Goal: Task Accomplishment & Management: Manage account settings

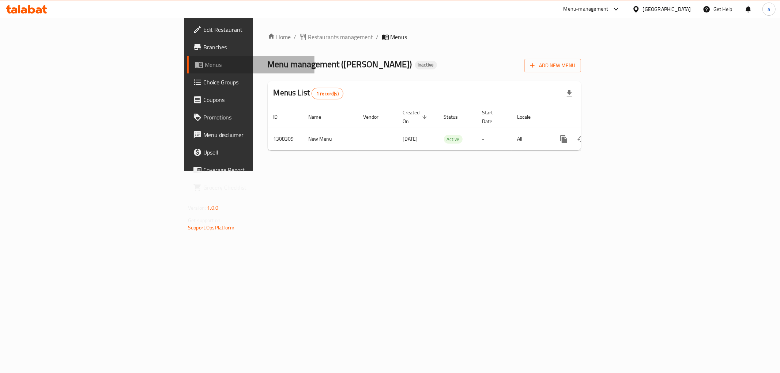
click at [205, 68] on span "Menus" at bounding box center [257, 64] width 104 height 9
click at [203, 48] on span "Branches" at bounding box center [255, 47] width 105 height 9
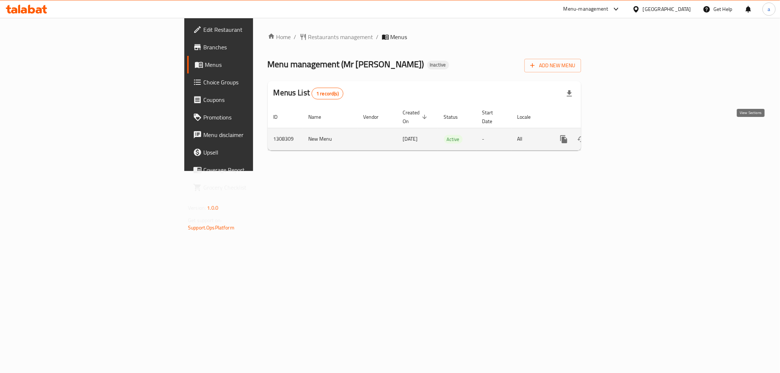
click at [621, 135] on icon "enhanced table" at bounding box center [616, 139] width 9 height 9
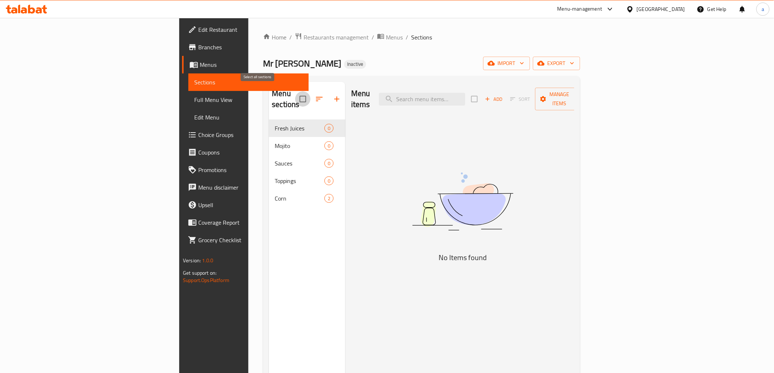
click at [295, 91] on input "checkbox" at bounding box center [302, 98] width 15 height 15
checkbox input "true"
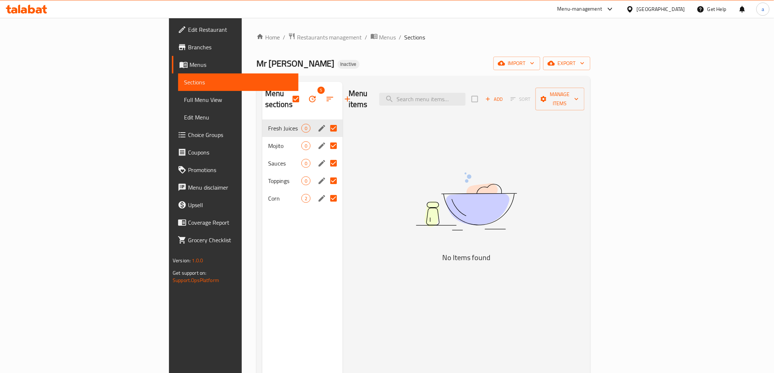
click at [189, 68] on span "Menus" at bounding box center [240, 64] width 103 height 9
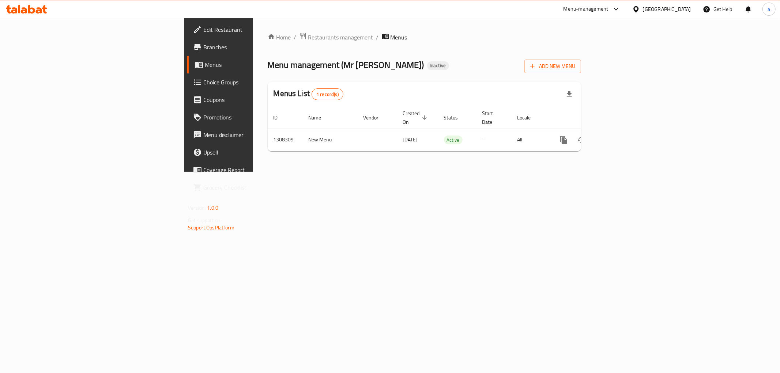
click at [361, 166] on div "Home / Restaurants management / Menus Menu management ( Mr Corn ) Inactive Add …" at bounding box center [424, 95] width 343 height 154
click at [575, 68] on span "Add New Menu" at bounding box center [552, 66] width 45 height 9
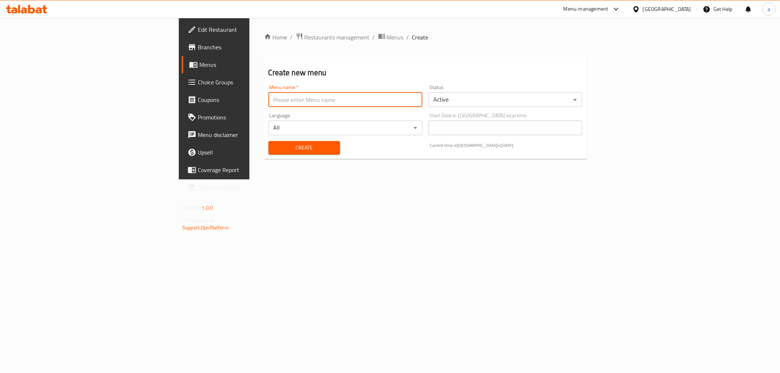
click at [300, 103] on input "text" at bounding box center [345, 100] width 154 height 15
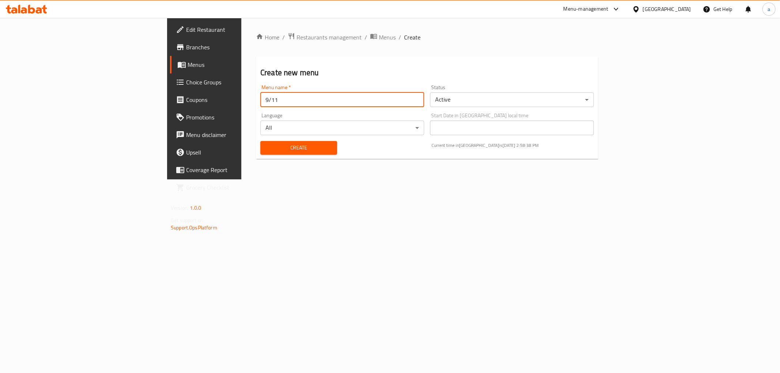
type input "9/11"
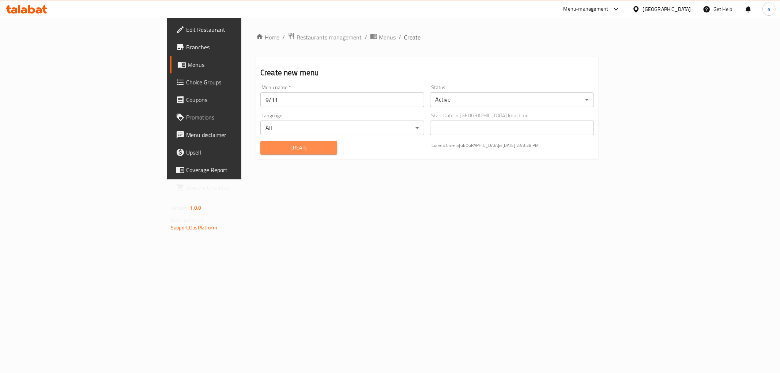
click at [283, 146] on span "Create" at bounding box center [298, 147] width 65 height 9
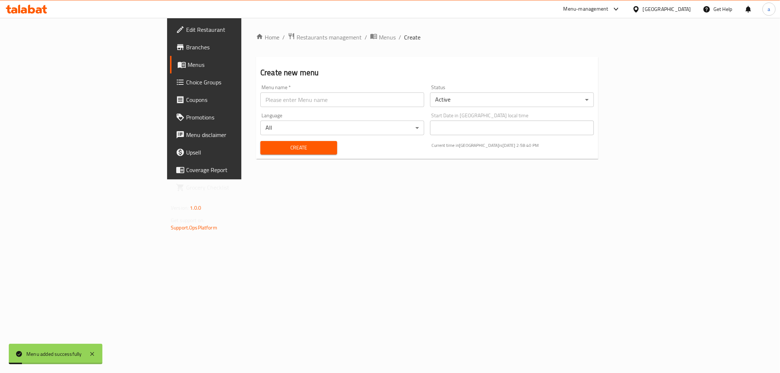
click at [188, 66] on span "Menus" at bounding box center [240, 64] width 104 height 9
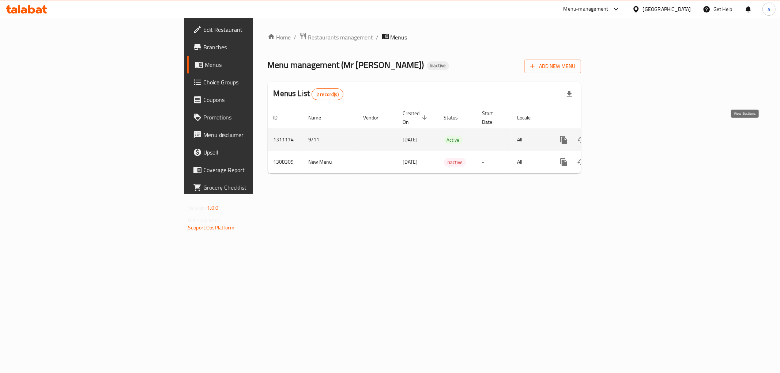
click at [621, 136] on icon "enhanced table" at bounding box center [616, 140] width 9 height 9
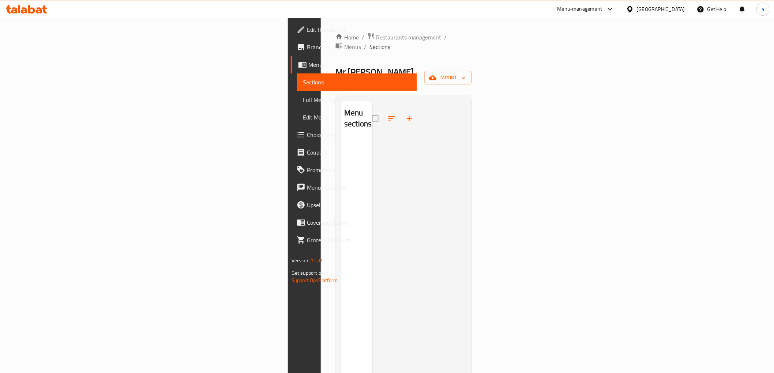
click at [466, 73] on span "import" at bounding box center [447, 77] width 35 height 9
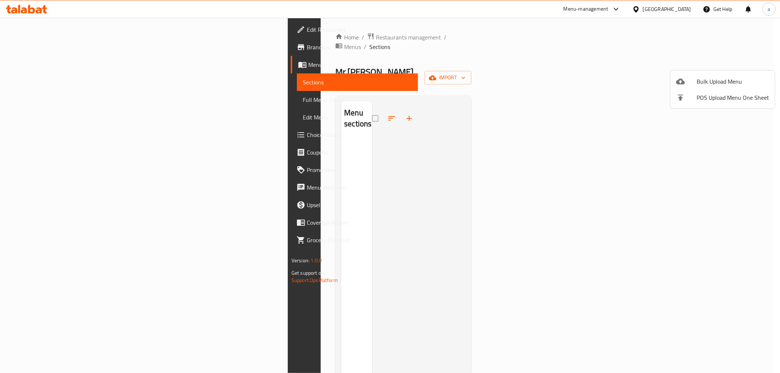
click at [720, 82] on span "Bulk Upload Menu" at bounding box center [733, 81] width 72 height 9
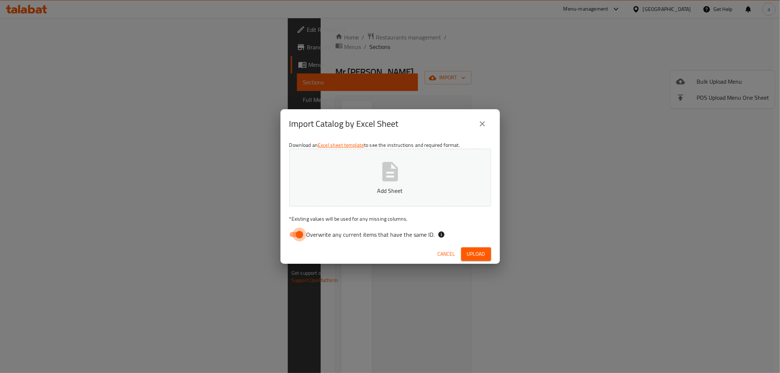
click at [290, 235] on input "Overwrite any current items that have the same ID." at bounding box center [300, 235] width 42 height 14
checkbox input "false"
click at [413, 170] on button "Add Sheet" at bounding box center [390, 178] width 202 height 58
click at [480, 249] on button "Upload" at bounding box center [476, 255] width 30 height 14
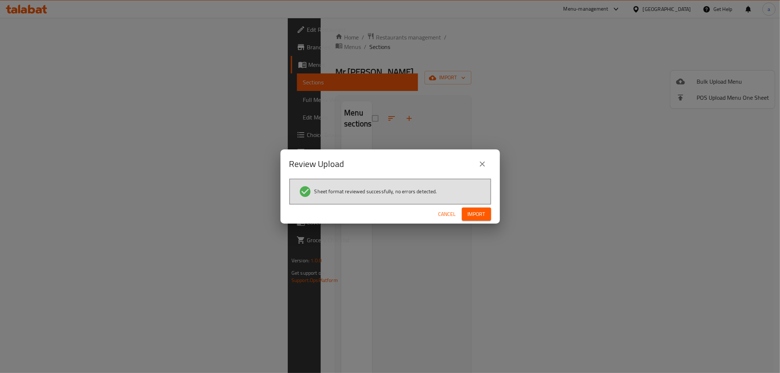
click at [473, 219] on button "Import" at bounding box center [476, 215] width 29 height 14
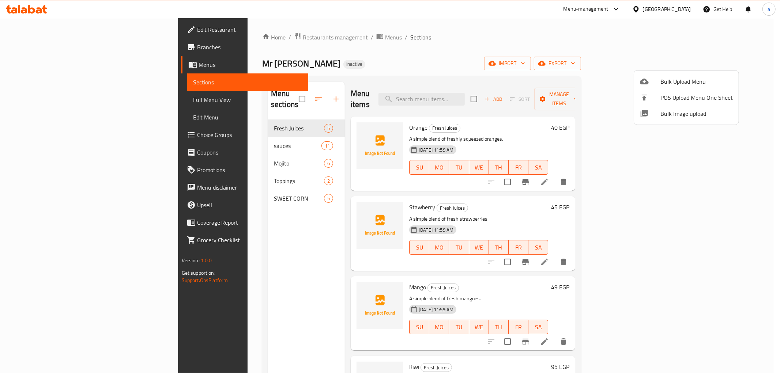
click at [484, 59] on div at bounding box center [390, 186] width 780 height 373
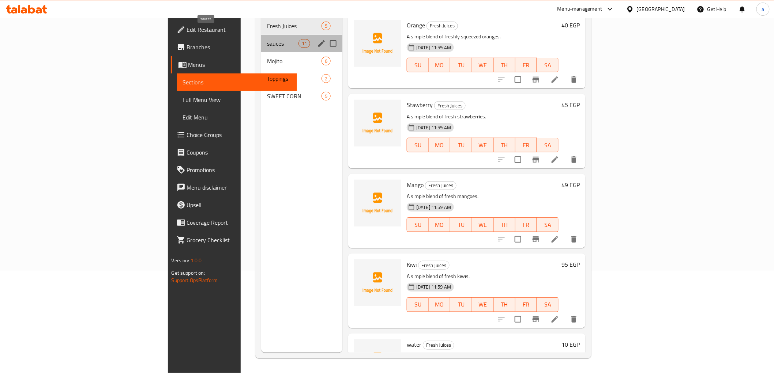
click at [267, 39] on span "sauces" at bounding box center [282, 43] width 31 height 9
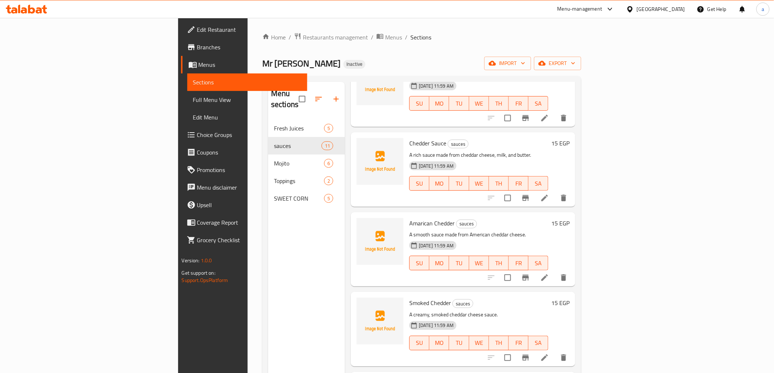
scroll to position [81, 0]
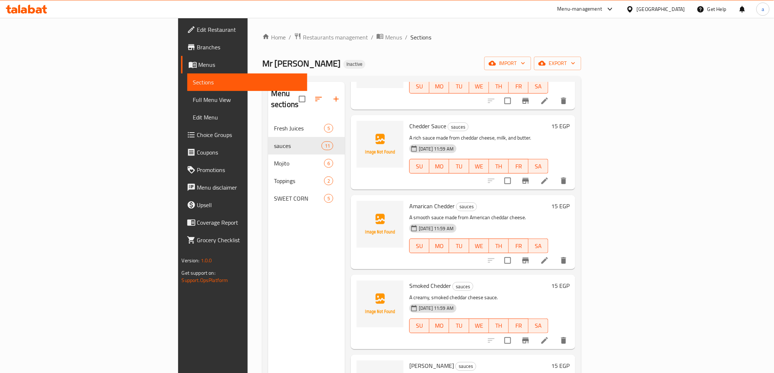
click at [193, 97] on span "Full Menu View" at bounding box center [247, 99] width 108 height 9
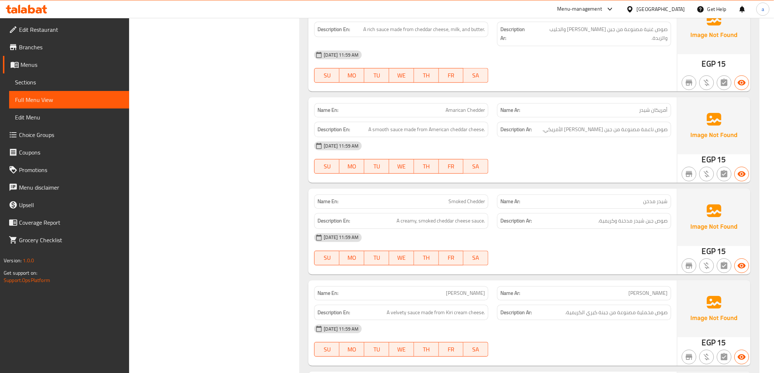
scroll to position [731, 0]
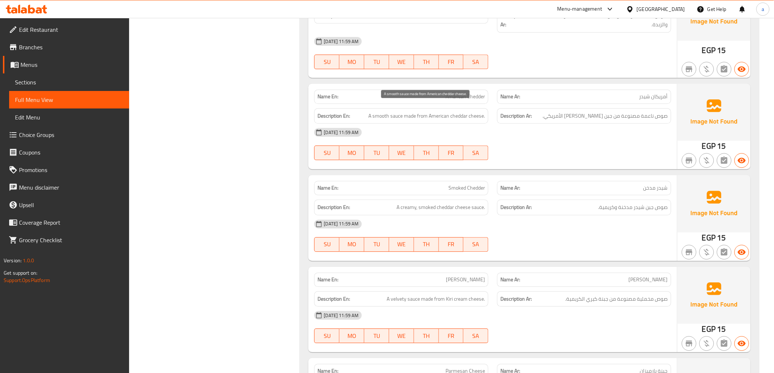
click at [385, 112] on span "A smooth sauce made from American cheddar cheese." at bounding box center [426, 116] width 117 height 9
copy span "smooth"
click at [648, 184] on span "شيدر مدخن" at bounding box center [655, 188] width 25 height 8
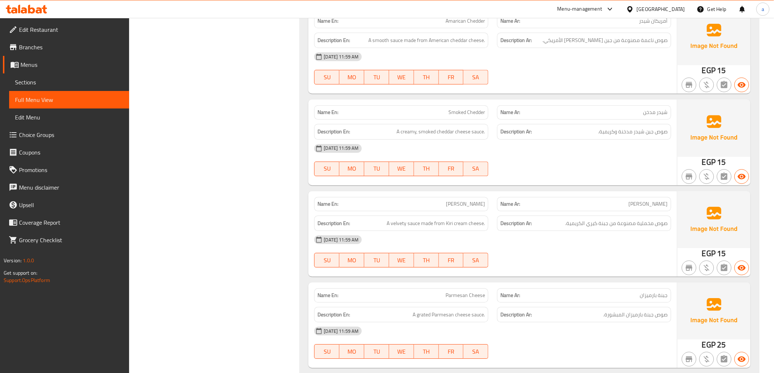
scroll to position [813, 0]
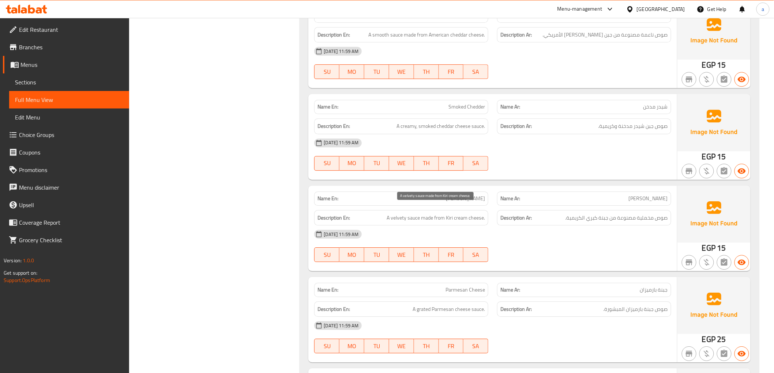
click at [397, 214] on span "A velvety sauce made from Kiri cream cheese." at bounding box center [436, 218] width 98 height 9
copy span "velvety"
click at [547, 228] on div "11-09-2025 11:59 AM" at bounding box center [492, 235] width 365 height 18
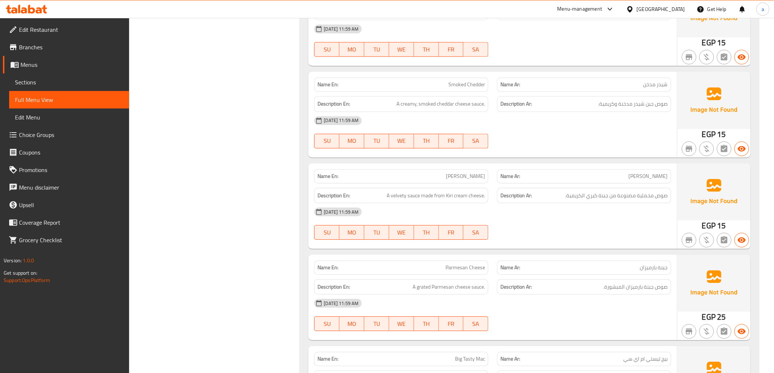
scroll to position [934, 0]
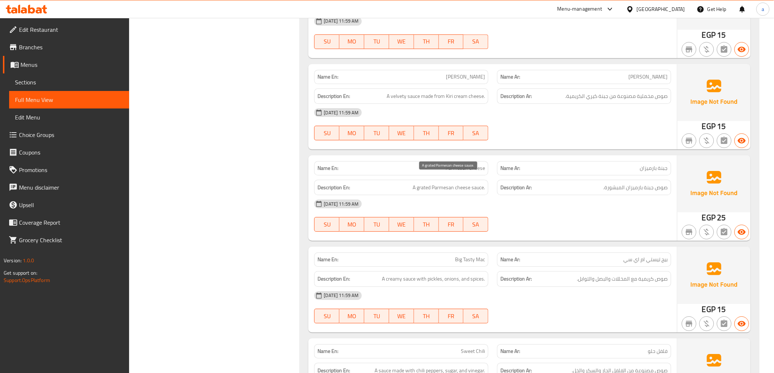
click at [424, 183] on span "A grated Parmesan cheese sauce." at bounding box center [449, 187] width 72 height 9
copy span "grated"
click at [546, 256] on p "Name Ar: بيج تيستي ام اي سي" at bounding box center [583, 260] width 167 height 8
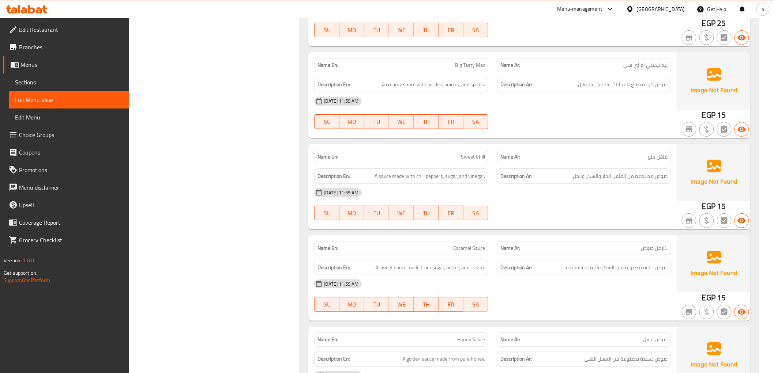
scroll to position [1178, 0]
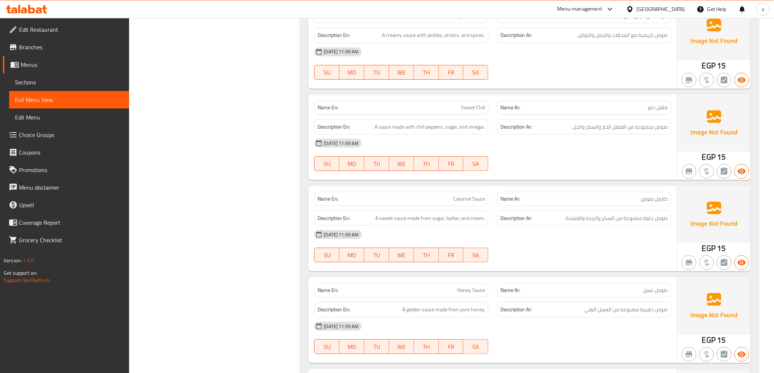
click at [458, 195] on span "Caramel Sauce" at bounding box center [469, 199] width 32 height 8
copy span "Caramel"
click at [525, 226] on div "11-09-2025 11:59 AM" at bounding box center [492, 235] width 365 height 18
click at [476, 214] on span "A sweet sauce made from sugar, butter, and cream." at bounding box center [430, 218] width 110 height 9
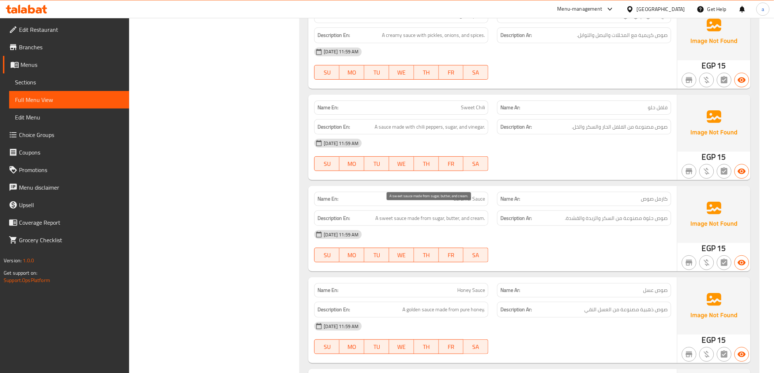
click at [473, 214] on span "A sweet sauce made from sugar, butter, and cream." at bounding box center [430, 218] width 110 height 9
drag, startPoint x: 470, startPoint y: 208, endPoint x: 486, endPoint y: 214, distance: 16.4
click at [486, 214] on div "Description En: A sweet sauce made from sugar, butter, and cream." at bounding box center [401, 219] width 174 height 16
copy span "cream."
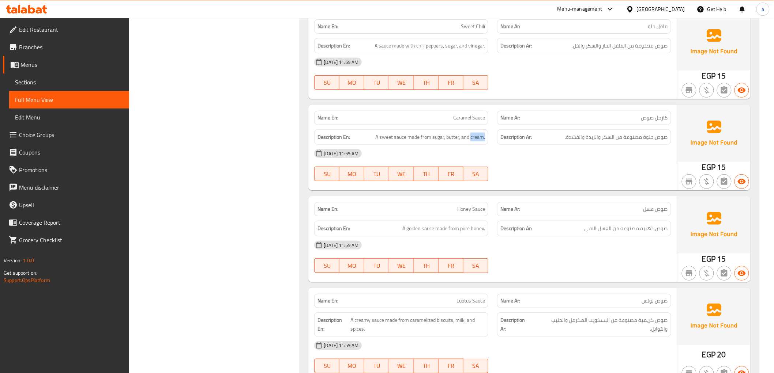
scroll to position [1341, 0]
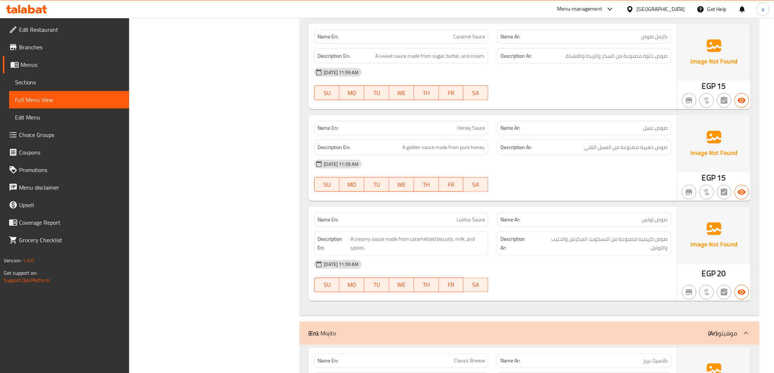
click at [597, 256] on div "11-09-2025 11:59 AM" at bounding box center [492, 265] width 365 height 18
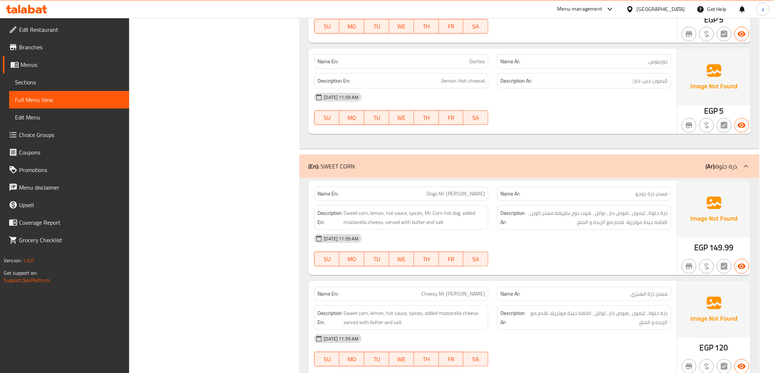
scroll to position [2478, 0]
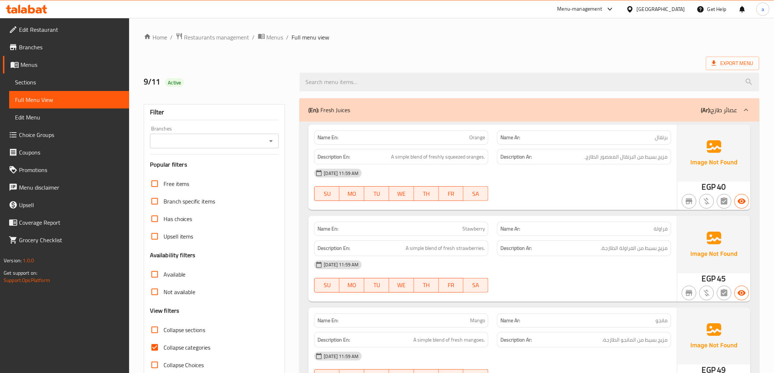
click at [22, 83] on span "Sections" at bounding box center [69, 82] width 108 height 9
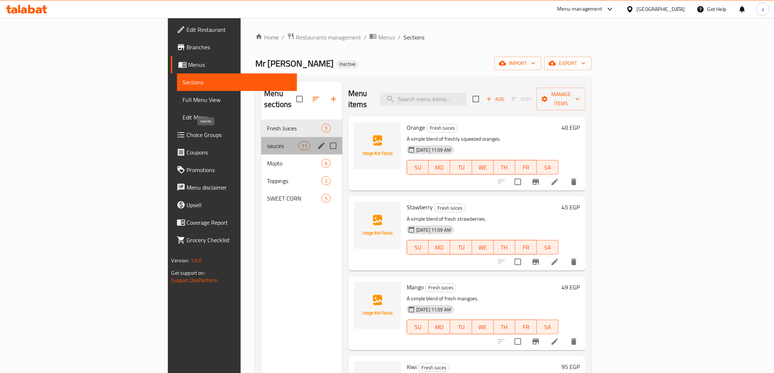
click at [267, 142] on span "sauces" at bounding box center [282, 146] width 31 height 9
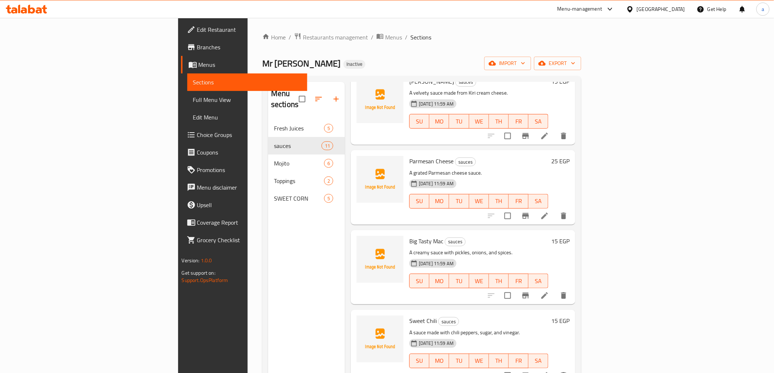
scroll to position [284, 0]
click at [268, 225] on div "Menu sections Fresh Juices 5 sauces 11 Mojito 6 Toppings 2 SWEET CORN 5" at bounding box center [306, 268] width 77 height 373
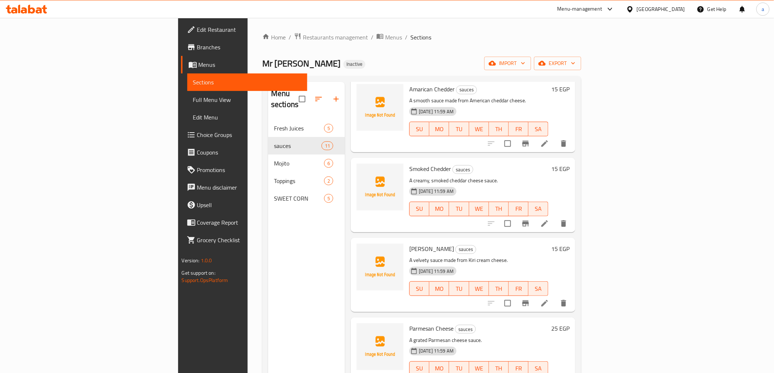
scroll to position [117, 0]
click at [548, 302] on icon at bounding box center [544, 305] width 7 height 7
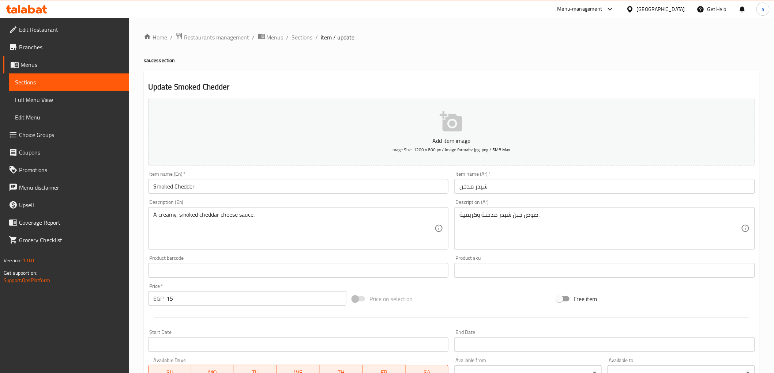
click at [459, 214] on div "صوص جبن شيدر مدخنة وكريمية. Description (Ar)" at bounding box center [604, 228] width 301 height 42
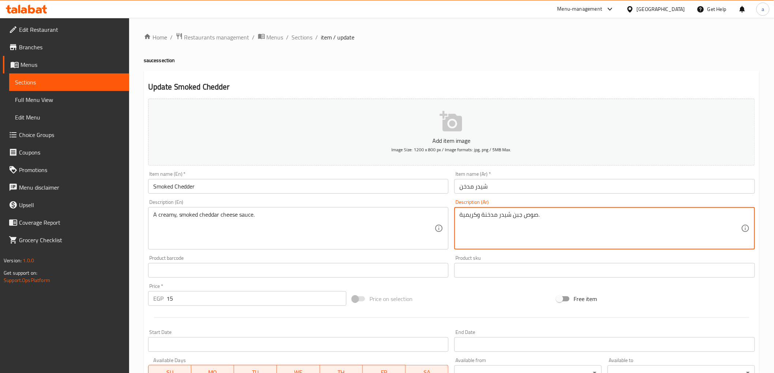
click at [557, 221] on textarea "صوص جبن شيدر مدخنة وكريمية." at bounding box center [600, 228] width 282 height 35
click at [663, 217] on textarea "صوص جبن شيدر مدخنة وكريمية." at bounding box center [600, 228] width 282 height 35
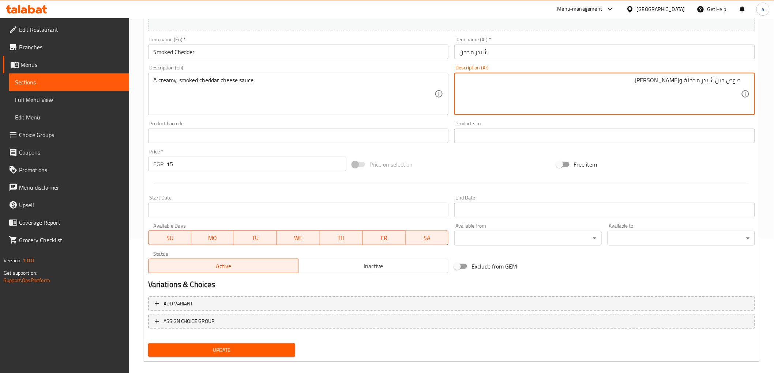
scroll to position [142, 0]
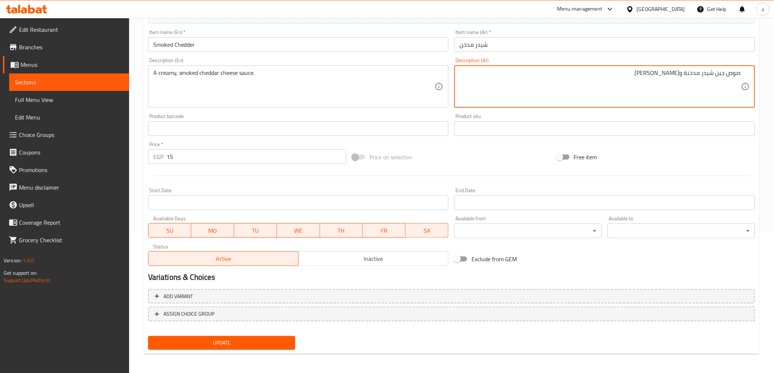
type textarea "صوص جبن شيدر مدخنة وكريمي."
click at [269, 341] on span "Update" at bounding box center [222, 343] width 136 height 9
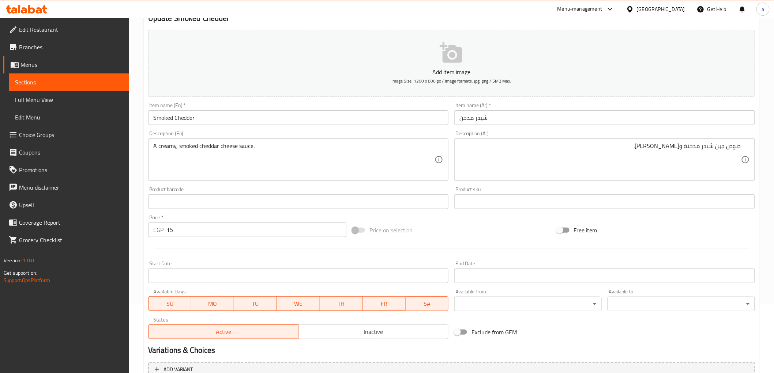
scroll to position [0, 0]
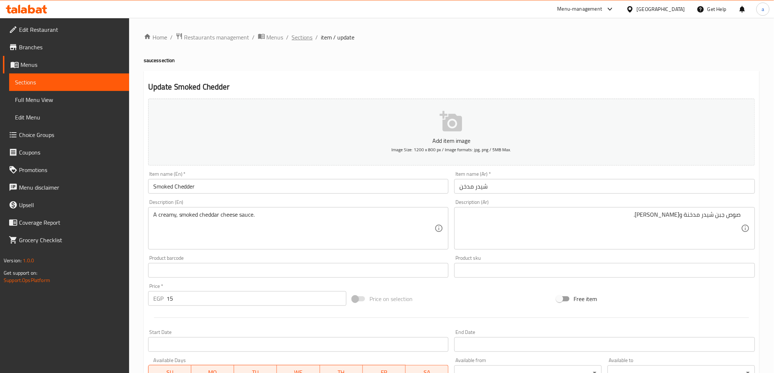
click at [305, 35] on span "Sections" at bounding box center [302, 37] width 21 height 9
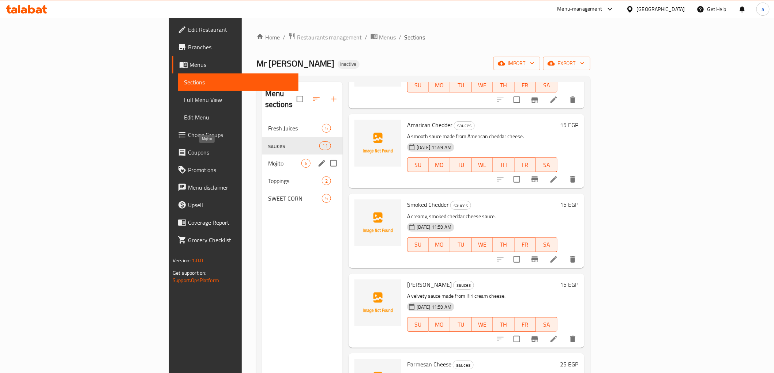
click at [268, 159] on span "Mojito" at bounding box center [284, 163] width 33 height 9
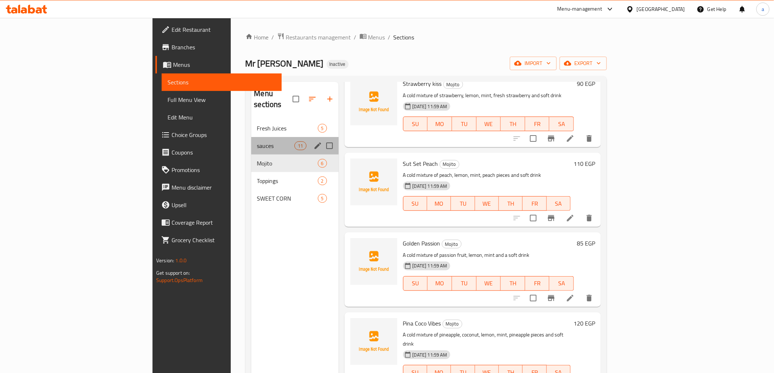
click at [251, 140] on div "sauces 11" at bounding box center [294, 146] width 87 height 18
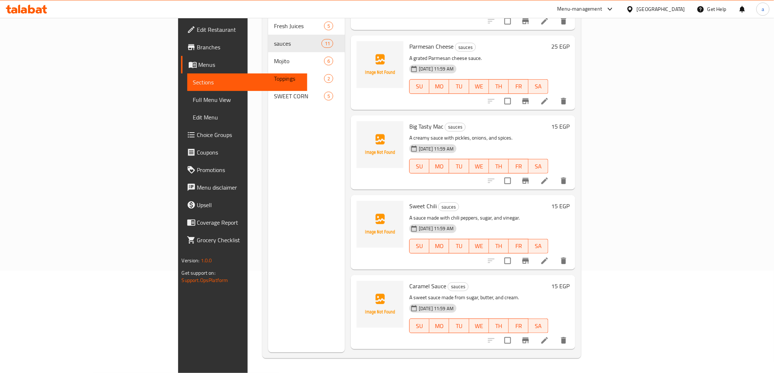
scroll to position [320, 0]
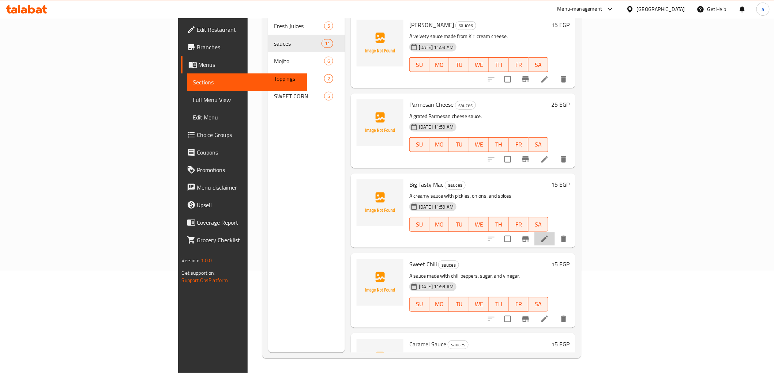
click at [549, 235] on icon at bounding box center [544, 239] width 9 height 9
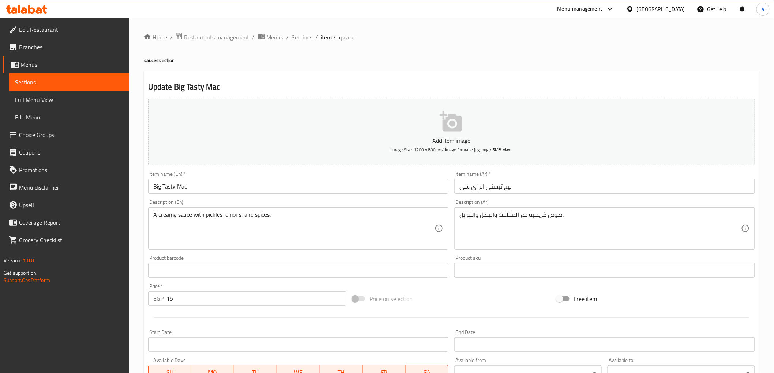
click at [471, 186] on input "بيج تيستي ام اي سي" at bounding box center [604, 186] width 301 height 15
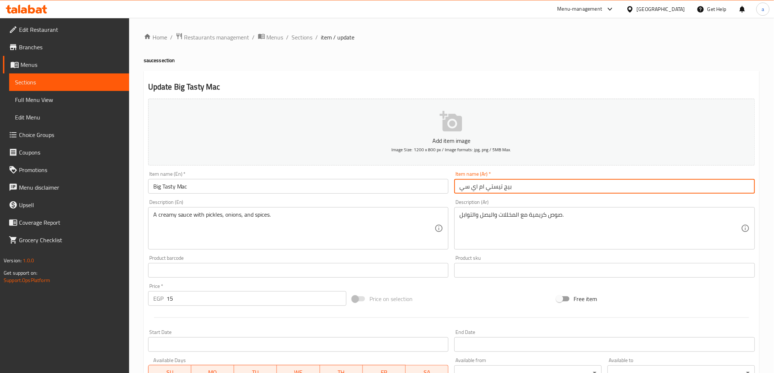
click at [471, 186] on input "بيج تيستي ام اي سي" at bounding box center [604, 186] width 301 height 15
click at [463, 189] on input "بيج تيستي ام اي سي" at bounding box center [604, 186] width 301 height 15
drag, startPoint x: 458, startPoint y: 189, endPoint x: 484, endPoint y: 188, distance: 26.4
click at [484, 188] on input "بيج تيستي ام اي سي" at bounding box center [604, 186] width 301 height 15
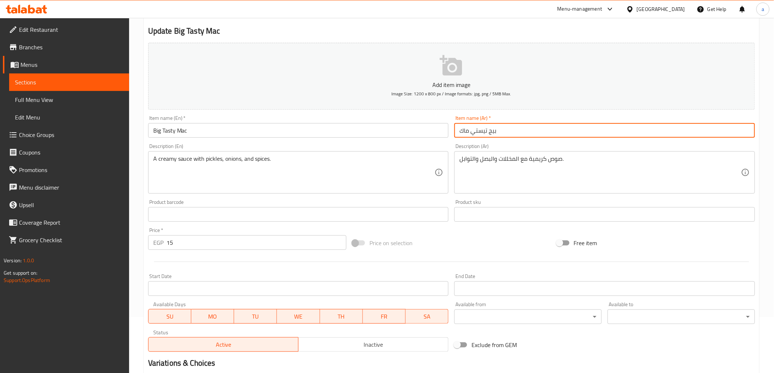
scroll to position [122, 0]
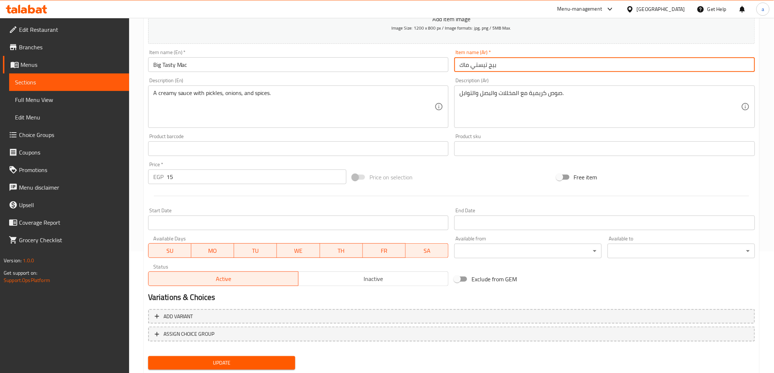
type input "بيج تيستي ماك"
click at [195, 361] on span "Update" at bounding box center [222, 363] width 136 height 9
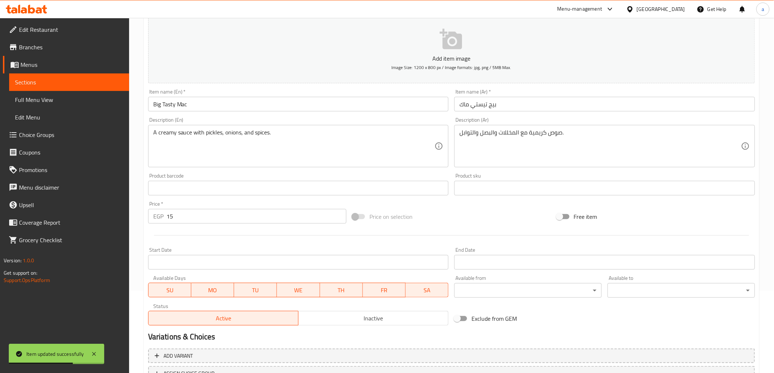
scroll to position [0, 0]
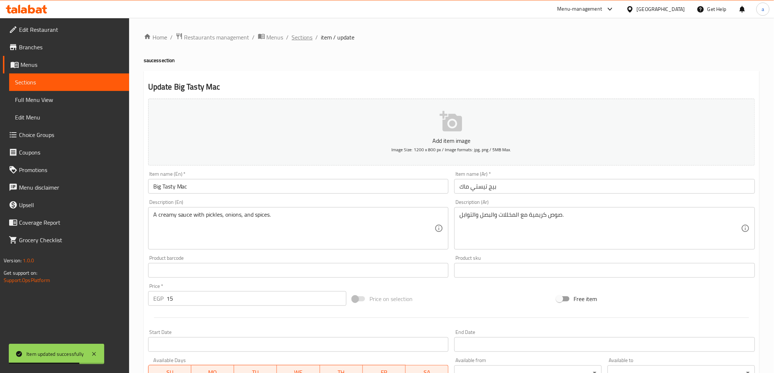
click at [305, 39] on span "Sections" at bounding box center [302, 37] width 21 height 9
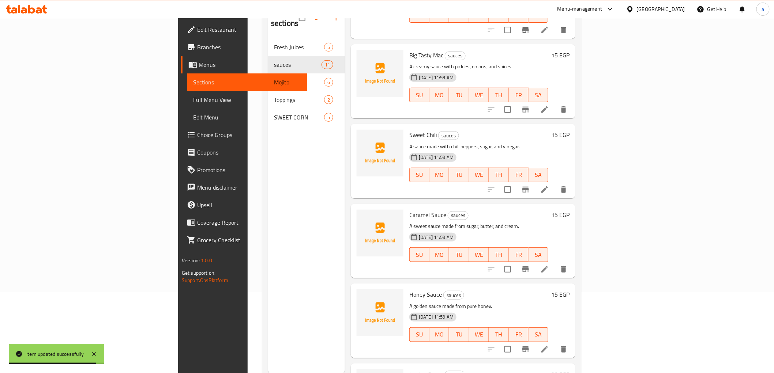
scroll to position [523, 0]
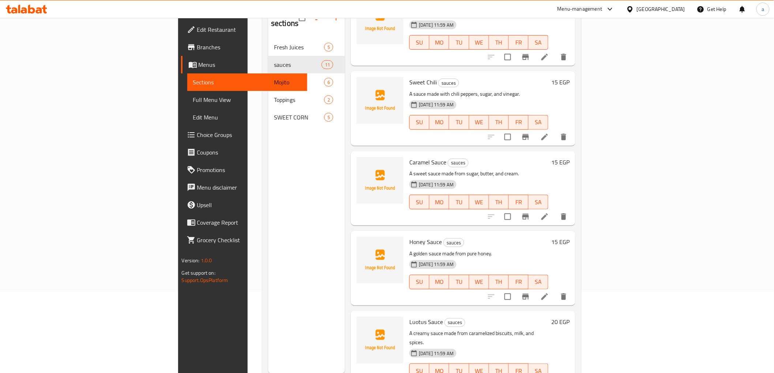
click at [549, 212] on icon at bounding box center [544, 216] width 9 height 9
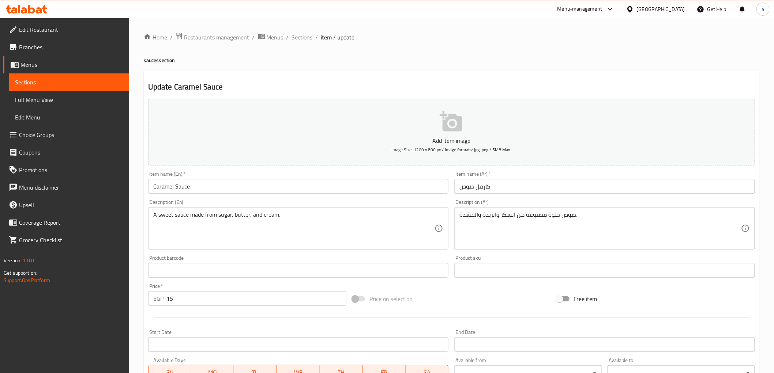
click at [486, 188] on input "كارمل صوص" at bounding box center [604, 186] width 301 height 15
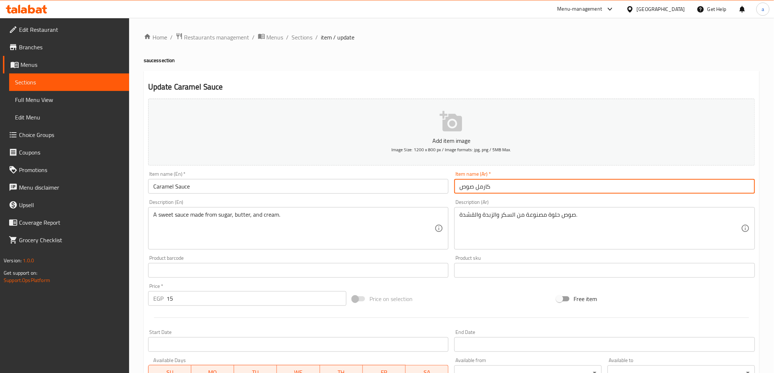
paste input "اميل"
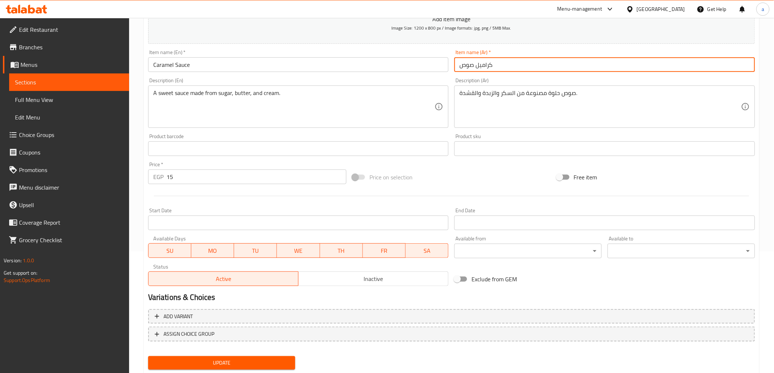
click at [464, 67] on input "كراميل صوص" at bounding box center [604, 64] width 301 height 15
paste input "صوص"
click at [511, 64] on input "كراميل" at bounding box center [604, 64] width 301 height 15
paste input "صوص"
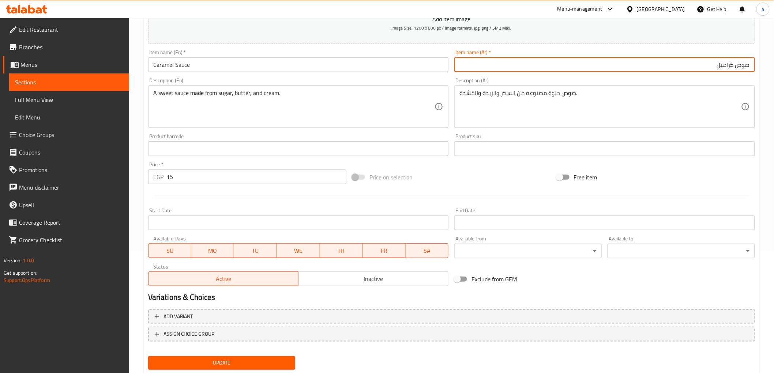
type input "صوص كراميل"
click at [255, 357] on button "Update" at bounding box center [221, 364] width 147 height 14
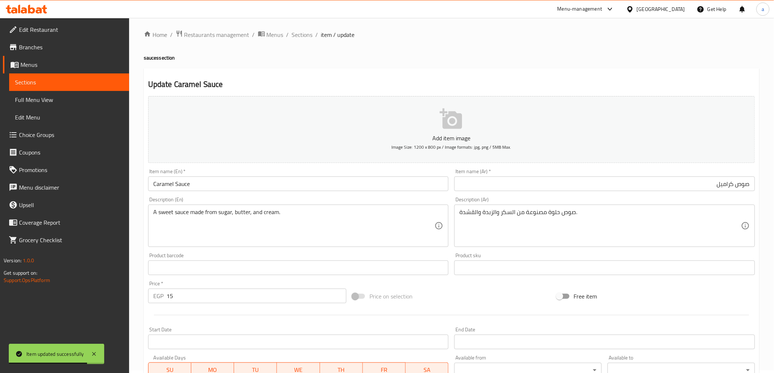
scroll to position [0, 0]
click at [301, 39] on span "Sections" at bounding box center [302, 37] width 21 height 9
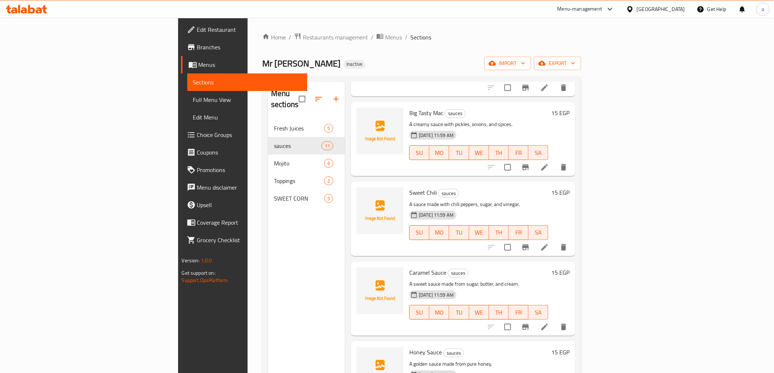
scroll to position [523, 0]
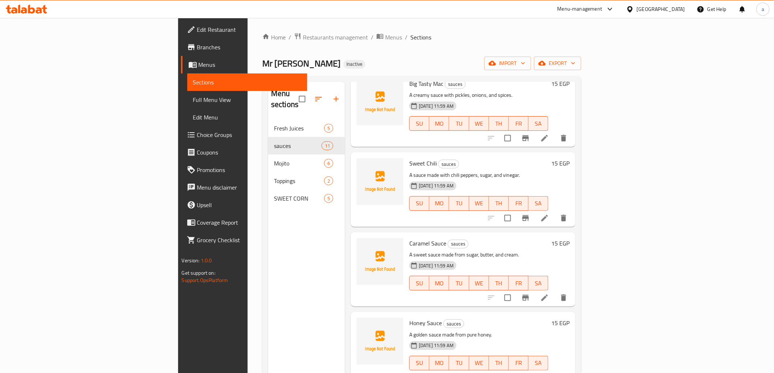
click at [555, 293] on li at bounding box center [544, 297] width 20 height 13
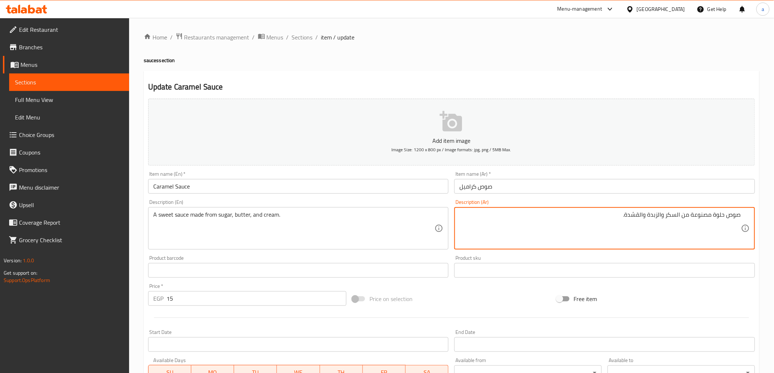
click at [636, 217] on textarea "صوص حلوة مصنوعة من السكر والزبدة والقشدة." at bounding box center [600, 228] width 282 height 35
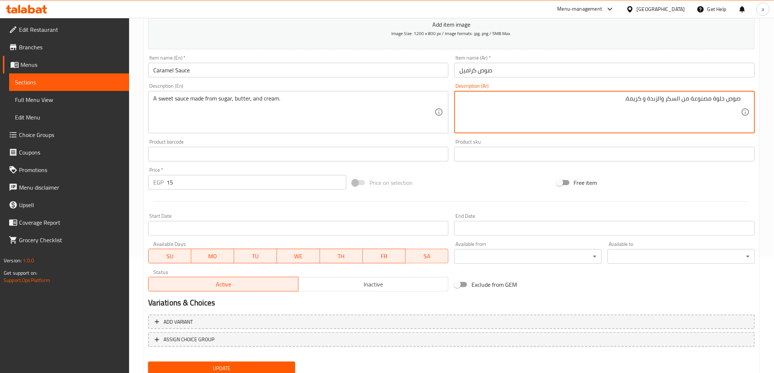
scroll to position [142, 0]
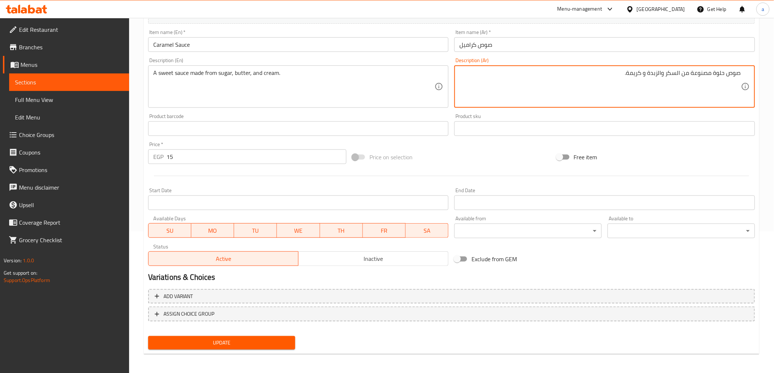
type textarea "صوص حلوة مصنوعة من السكر والزبدة و كريمة."
click at [258, 336] on button "Update" at bounding box center [221, 343] width 147 height 14
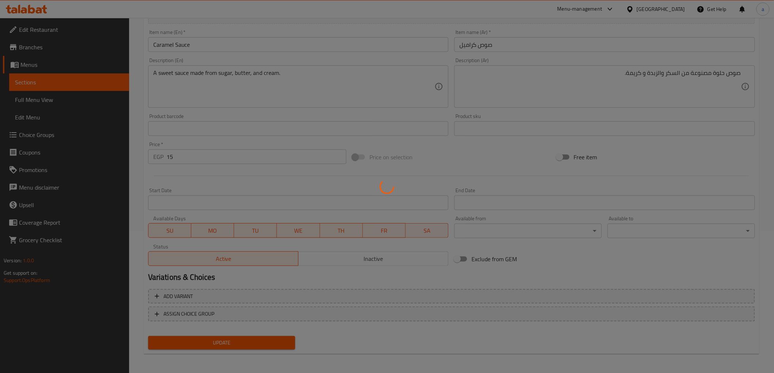
scroll to position [0, 0]
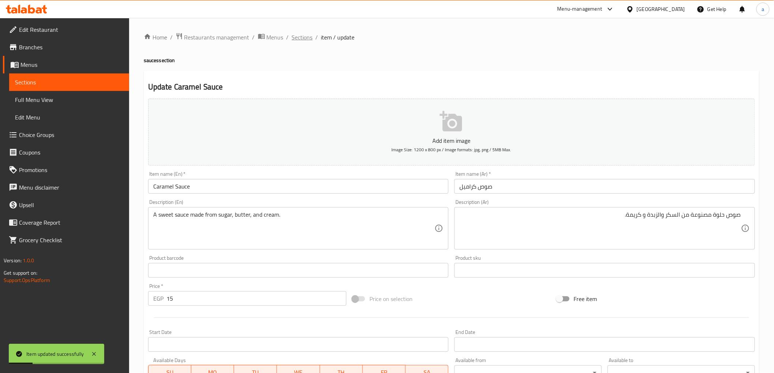
click at [304, 35] on span "Sections" at bounding box center [302, 37] width 21 height 9
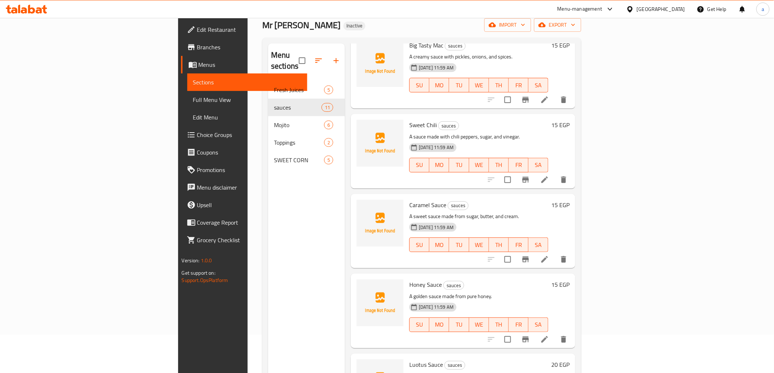
scroll to position [102, 0]
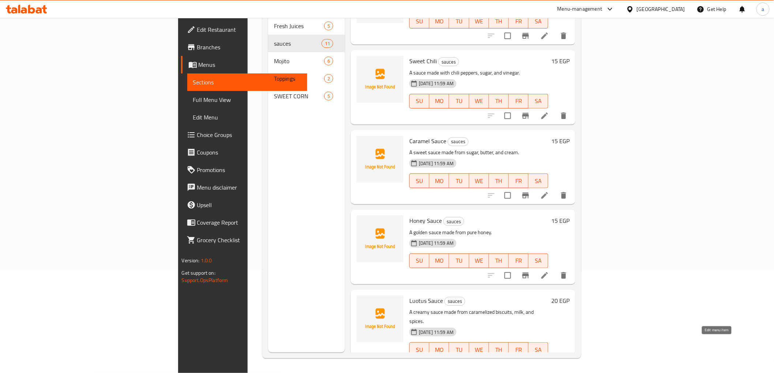
click at [549, 360] on icon at bounding box center [544, 364] width 9 height 9
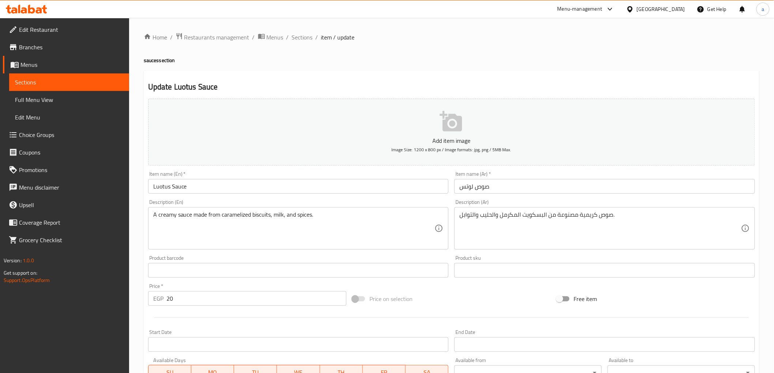
scroll to position [142, 0]
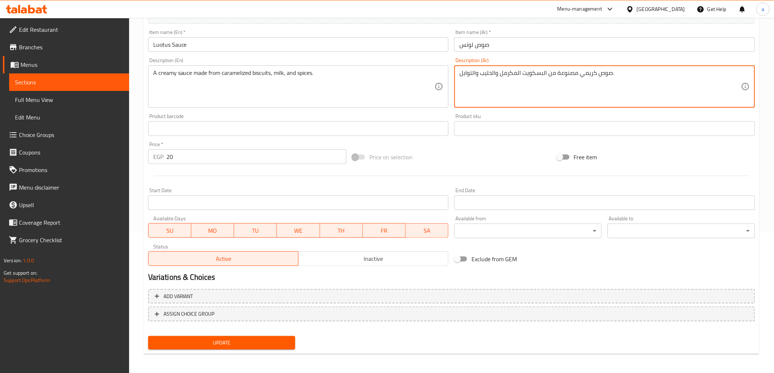
type textarea "صوص كريمي مصنوعة من البسكويت المكرمل والحليب والتوابل."
click at [268, 348] on button "Update" at bounding box center [221, 343] width 147 height 14
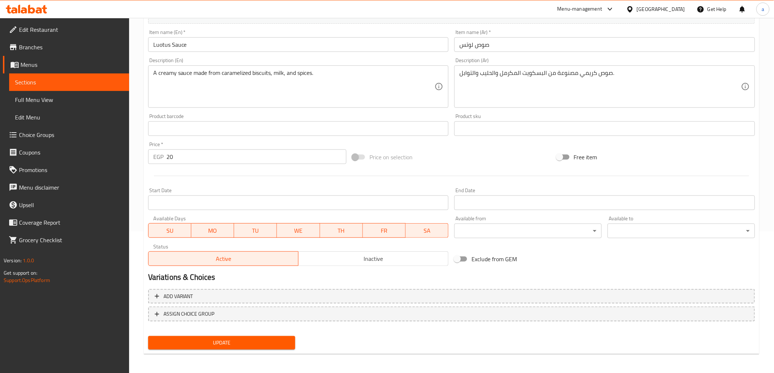
click at [58, 77] on link "Sections" at bounding box center [69, 83] width 120 height 18
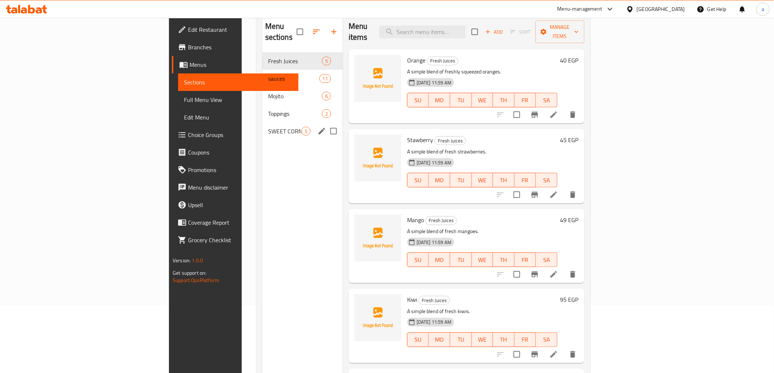
scroll to position [21, 0]
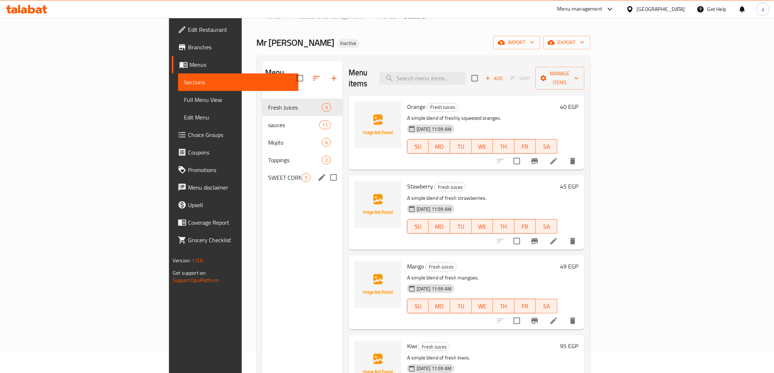
click at [262, 169] on div "SWEET CORN 5" at bounding box center [302, 178] width 80 height 18
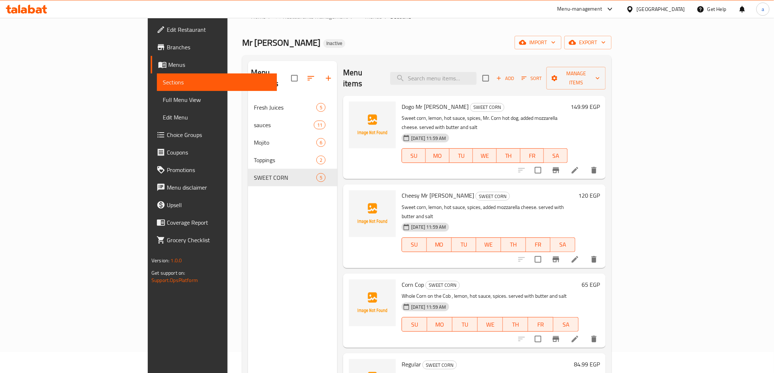
click at [579, 166] on icon at bounding box center [575, 170] width 9 height 9
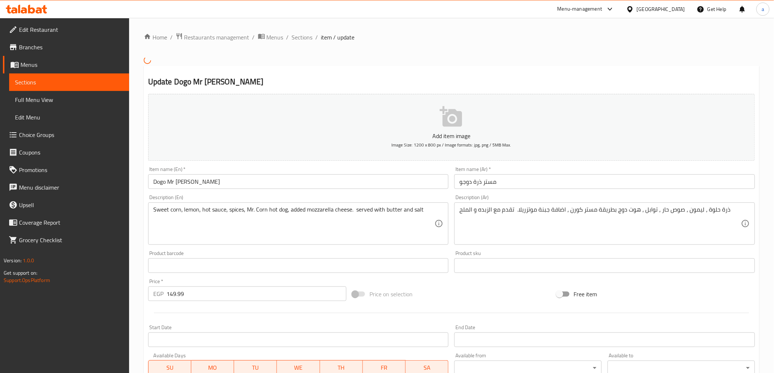
click at [478, 184] on input "مستر ذرة دوجو" at bounding box center [604, 181] width 301 height 15
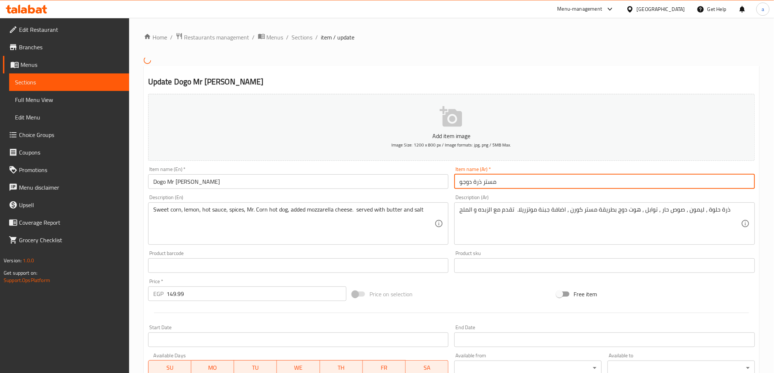
click at [478, 184] on input "مستر ذرة دوجو" at bounding box center [604, 181] width 301 height 15
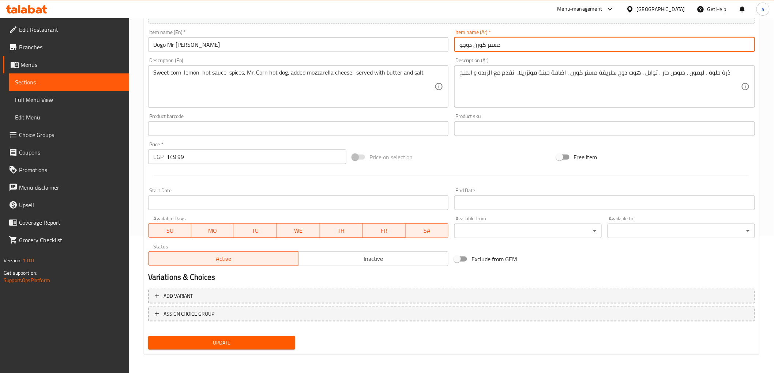
type input "مستر كورن دوجو"
click at [264, 342] on span "Update" at bounding box center [222, 343] width 136 height 9
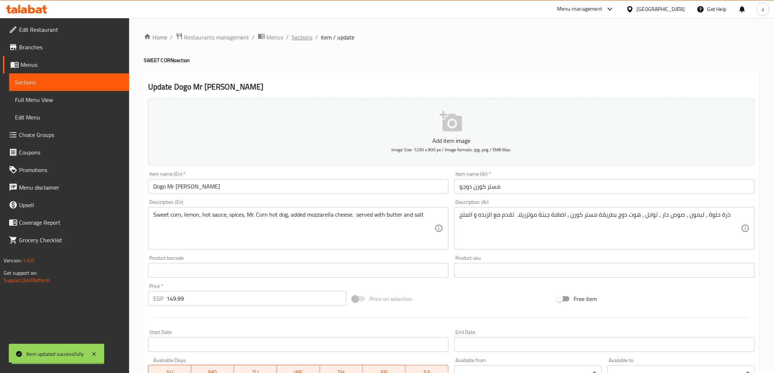
click at [308, 37] on span "Sections" at bounding box center [302, 37] width 21 height 9
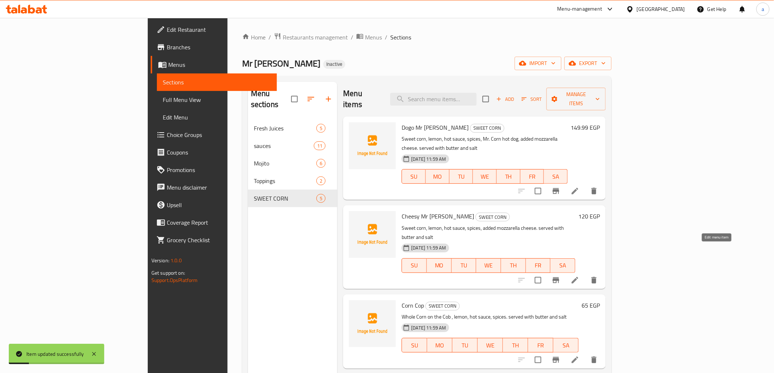
click at [579, 276] on icon at bounding box center [575, 280] width 9 height 9
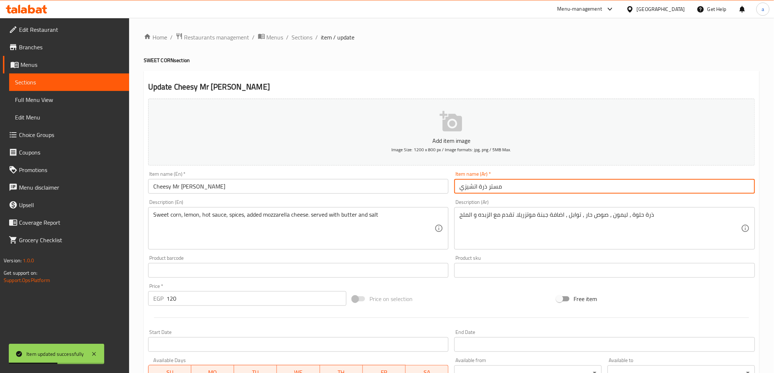
click at [480, 187] on input "مستر ذرة اتشيزي" at bounding box center [604, 186] width 301 height 15
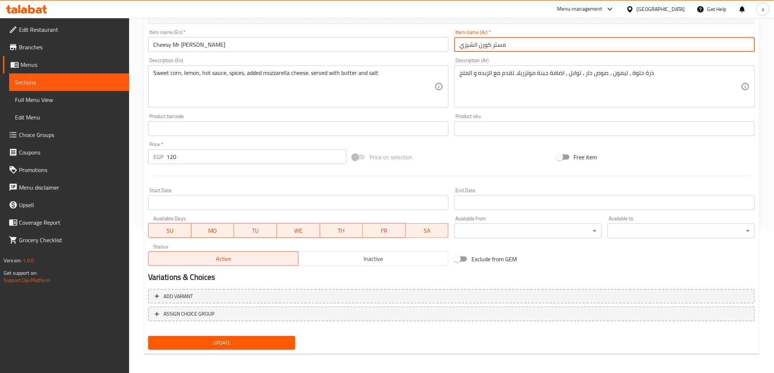
type input "مستر كورن اتشيزي"
click at [226, 346] on span "Update" at bounding box center [222, 343] width 136 height 9
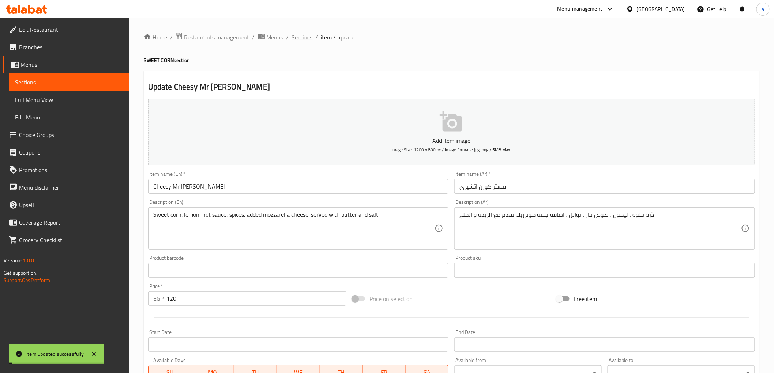
click at [295, 35] on span "Sections" at bounding box center [302, 37] width 21 height 9
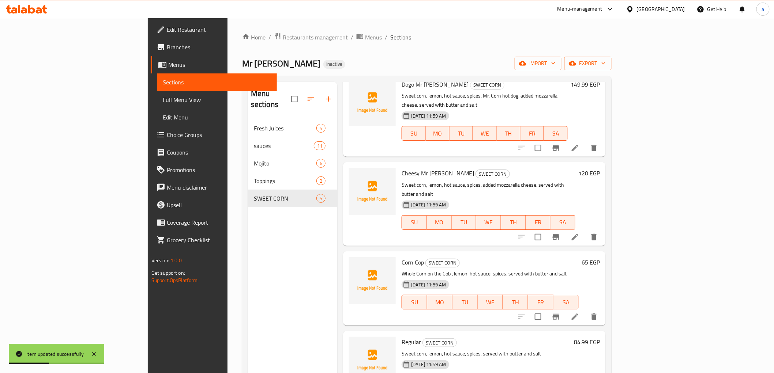
scroll to position [44, 0]
click at [579, 312] on icon at bounding box center [575, 316] width 9 height 9
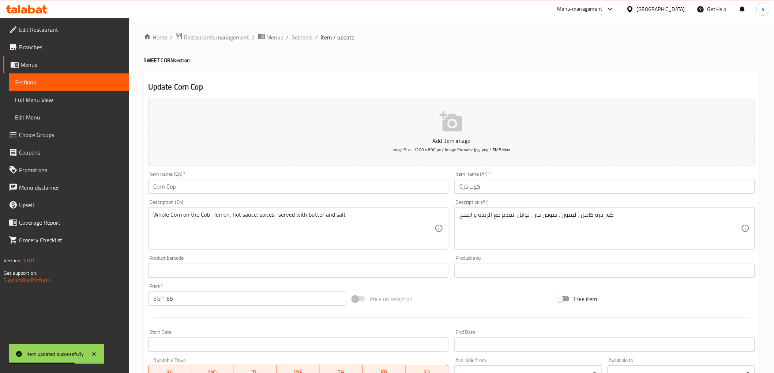
click at [476, 187] on input "كوب ذرة" at bounding box center [604, 186] width 301 height 15
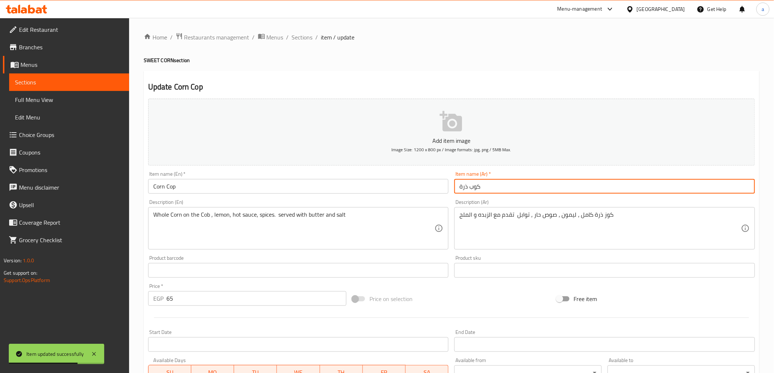
click at [476, 187] on input "كوب ذرة" at bounding box center [604, 186] width 301 height 15
type input "كوز ذرة"
click at [170, 187] on input "Corn Cop" at bounding box center [298, 186] width 301 height 15
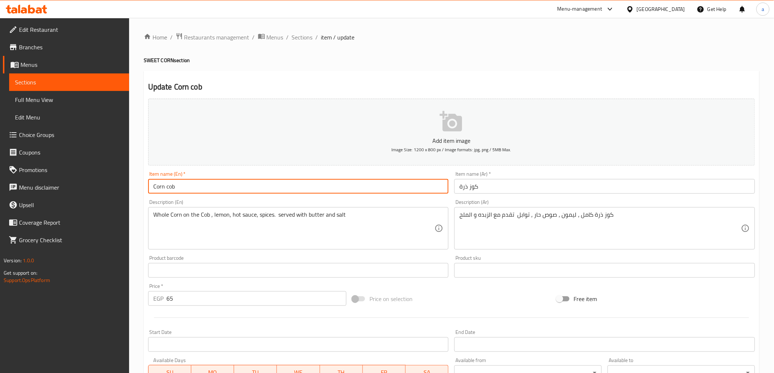
click at [170, 187] on input "Corn cob" at bounding box center [298, 186] width 301 height 15
click at [170, 188] on input "Corn cob" at bounding box center [298, 186] width 301 height 15
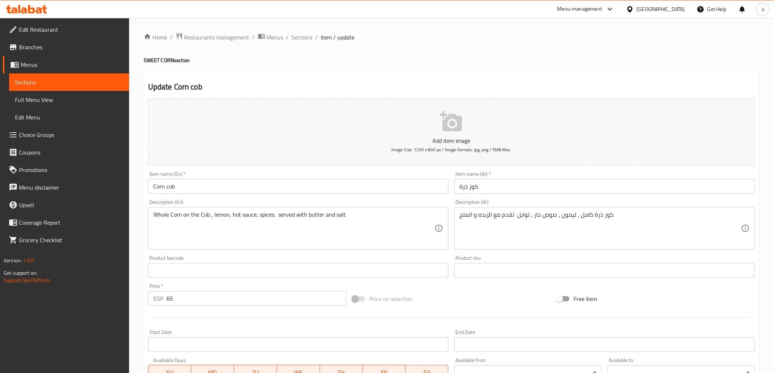
drag, startPoint x: 191, startPoint y: 194, endPoint x: 182, endPoint y: 192, distance: 9.4
click at [191, 194] on input "Corn cob" at bounding box center [298, 186] width 301 height 15
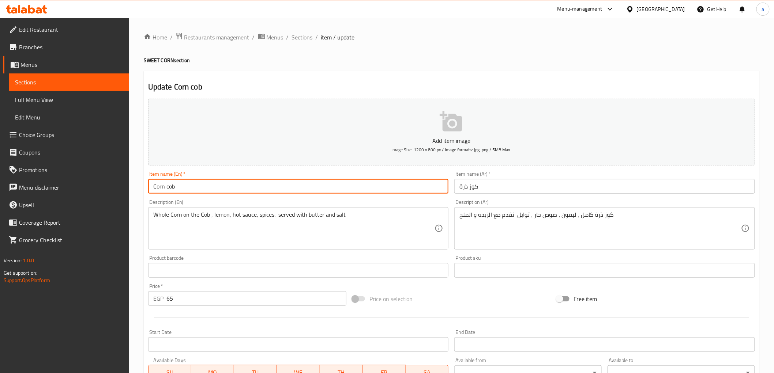
click at [166, 188] on input "Corn cob" at bounding box center [298, 186] width 301 height 15
click at [170, 190] on input "Corn cob" at bounding box center [298, 186] width 301 height 15
click at [181, 188] on input "Corn Cob" at bounding box center [298, 186] width 301 height 15
type input "Corn Cob"
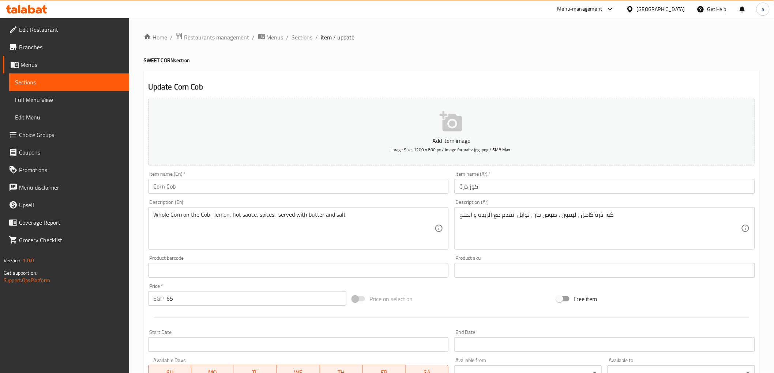
click at [475, 80] on div "Update Corn Cob Add item image Image Size: 1200 x 800 px / Image formats: jpg, …" at bounding box center [452, 284] width 616 height 426
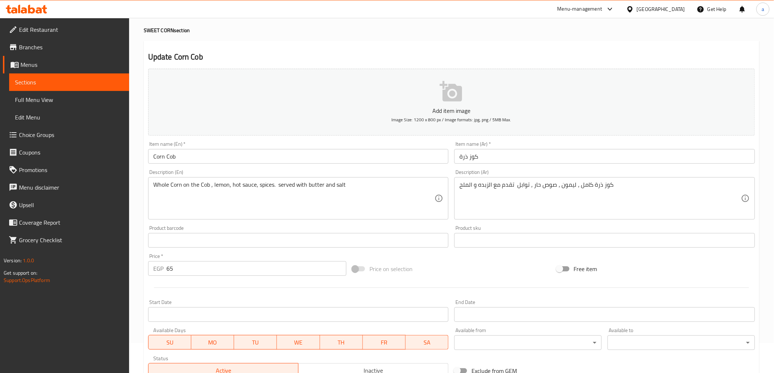
scroll to position [122, 0]
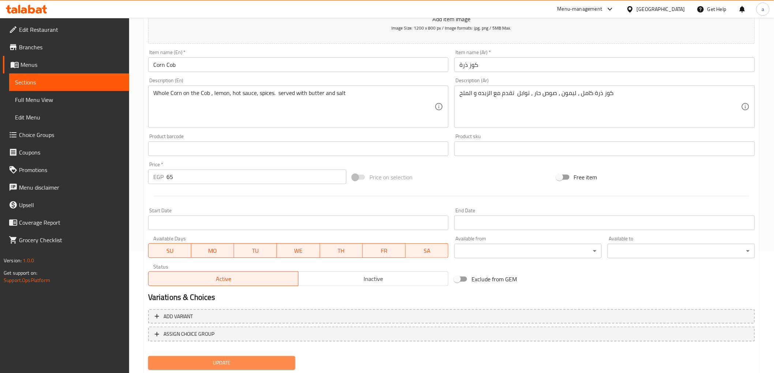
click at [272, 364] on span "Update" at bounding box center [222, 363] width 136 height 9
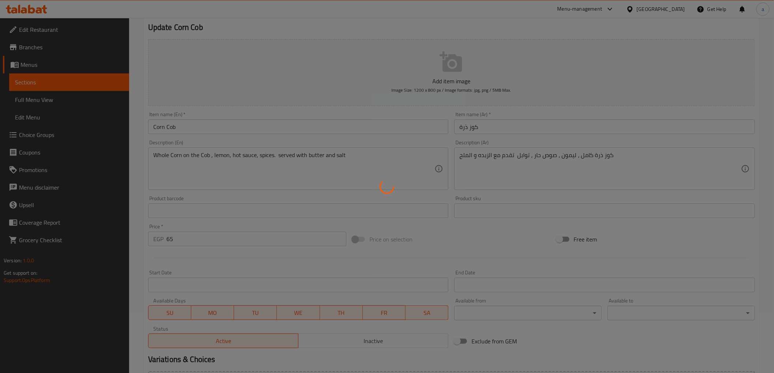
scroll to position [0, 0]
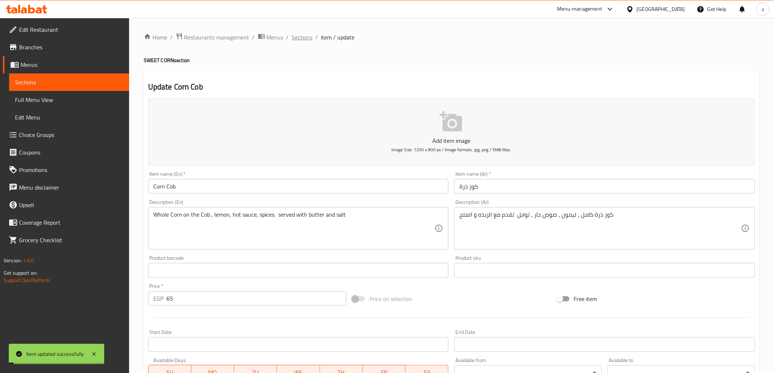
click at [299, 39] on span "Sections" at bounding box center [302, 37] width 21 height 9
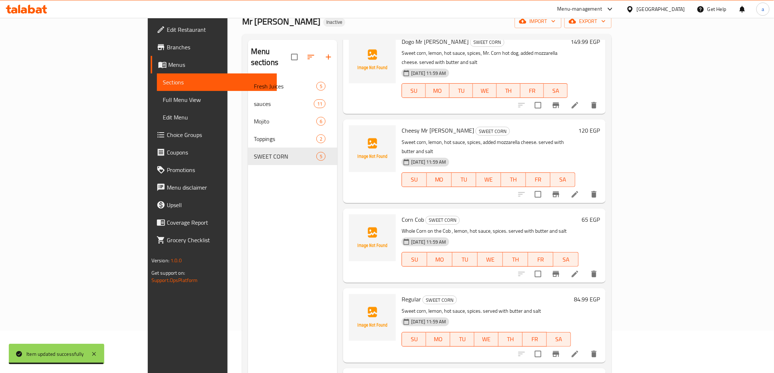
scroll to position [102, 0]
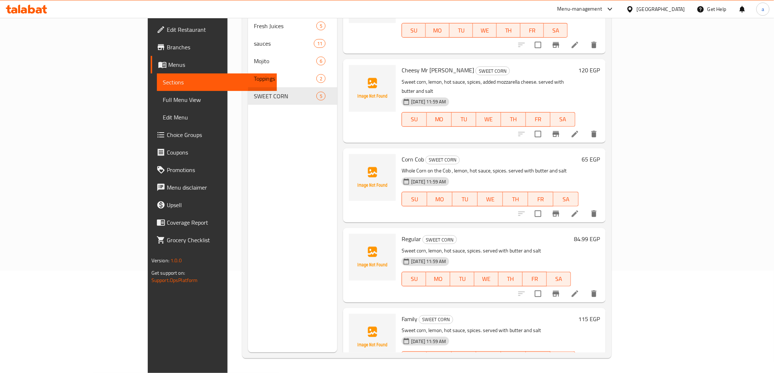
click at [579, 290] on icon at bounding box center [575, 294] width 9 height 9
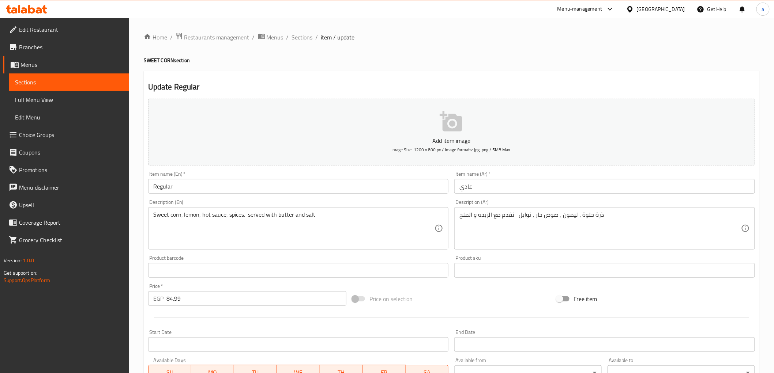
click at [308, 35] on span "Sections" at bounding box center [302, 37] width 21 height 9
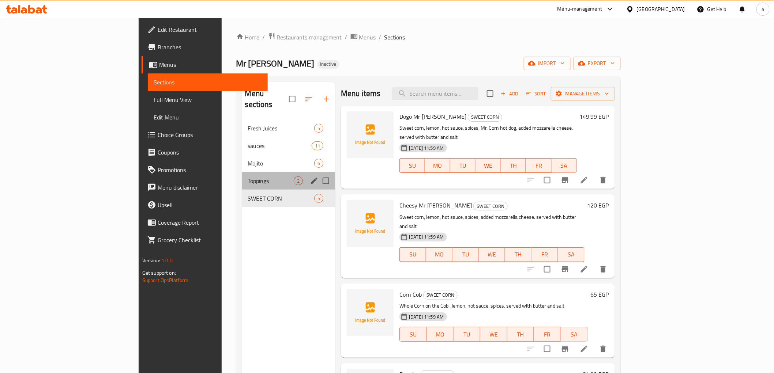
click at [242, 177] on div "Toppings 2" at bounding box center [288, 181] width 93 height 18
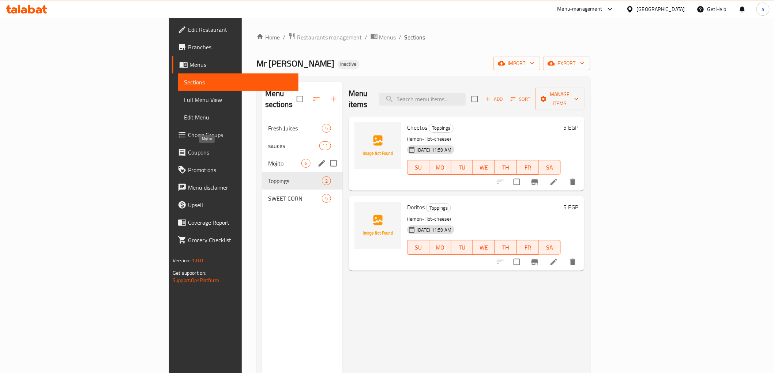
click at [268, 159] on span "Mojito" at bounding box center [284, 163] width 33 height 9
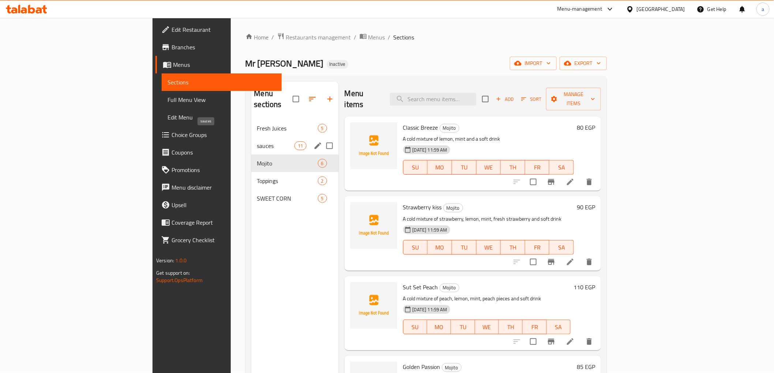
click at [257, 142] on span "sauces" at bounding box center [276, 146] width 38 height 9
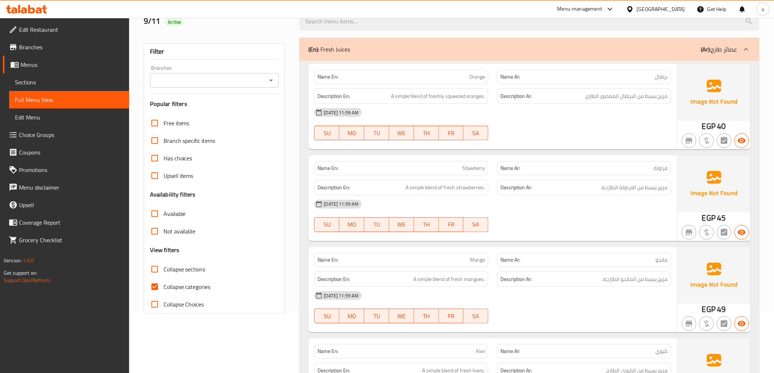
scroll to position [122, 0]
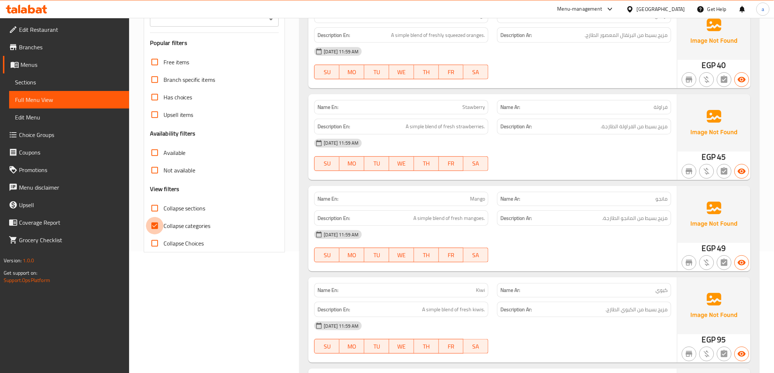
click at [158, 227] on input "Collapse categories" at bounding box center [155, 226] width 18 height 18
checkbox input "false"
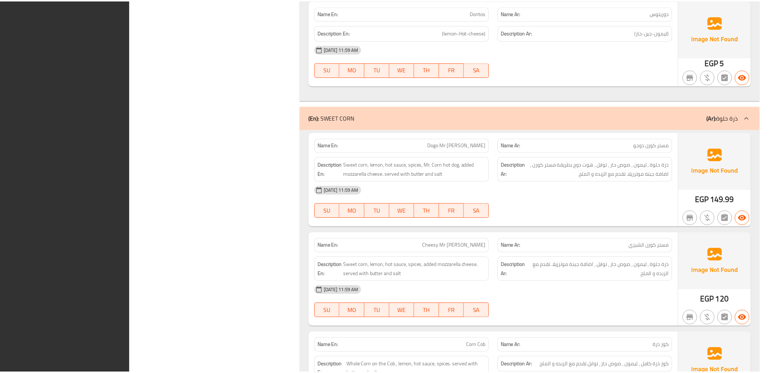
scroll to position [2681, 0]
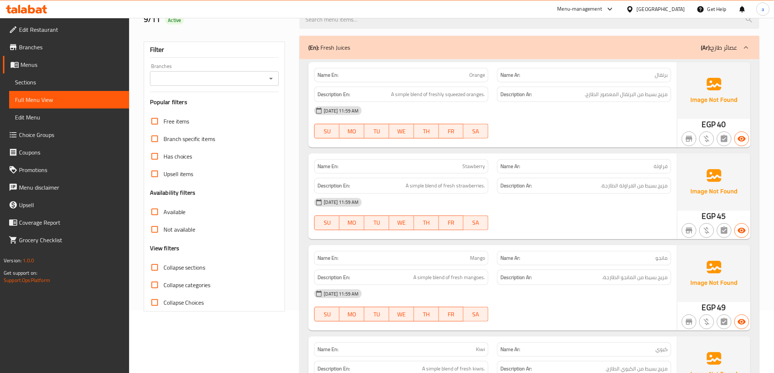
scroll to position [0, 0]
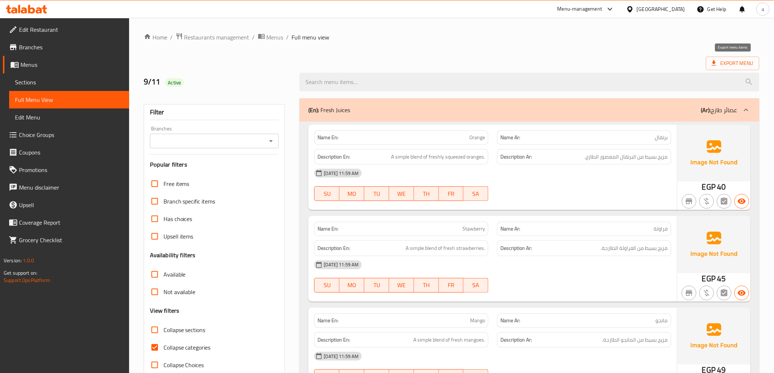
click at [727, 61] on span "Export Menu" at bounding box center [733, 63] width 42 height 9
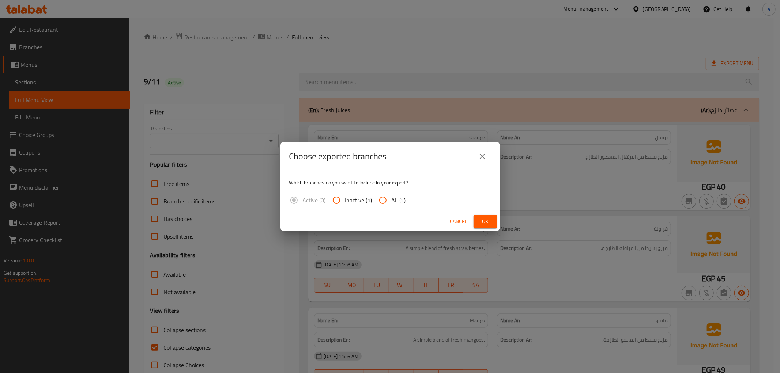
click at [386, 202] on input "All (1)" at bounding box center [383, 201] width 18 height 18
radio input "true"
click at [486, 220] on span "Ok" at bounding box center [485, 221] width 12 height 9
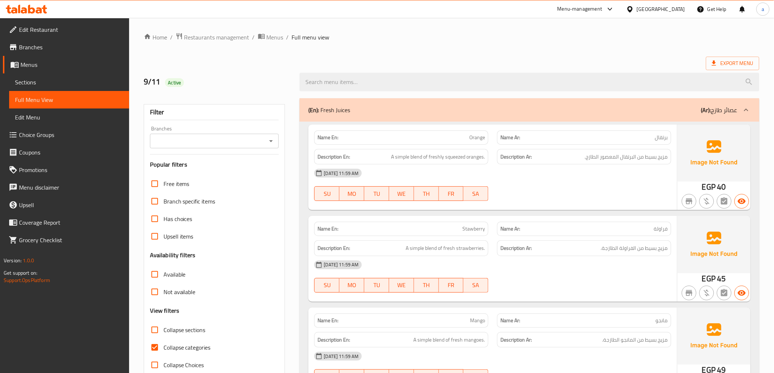
click at [41, 14] on div at bounding box center [26, 9] width 53 height 15
click at [38, 10] on icon at bounding box center [39, 10] width 6 height 6
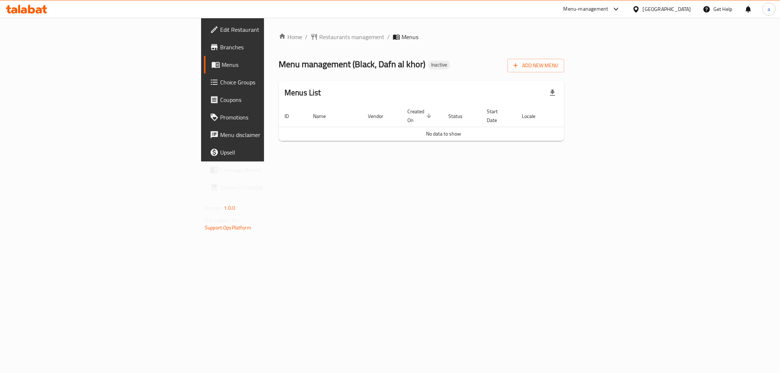
click at [222, 61] on span "Menus" at bounding box center [274, 64] width 104 height 9
click at [220, 49] on span "Branches" at bounding box center [272, 47] width 105 height 9
